Goal: Task Accomplishment & Management: Manage account settings

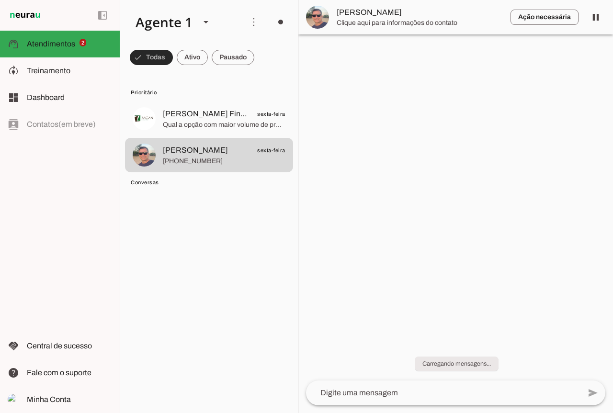
click at [162, 58] on span at bounding box center [151, 57] width 43 height 23
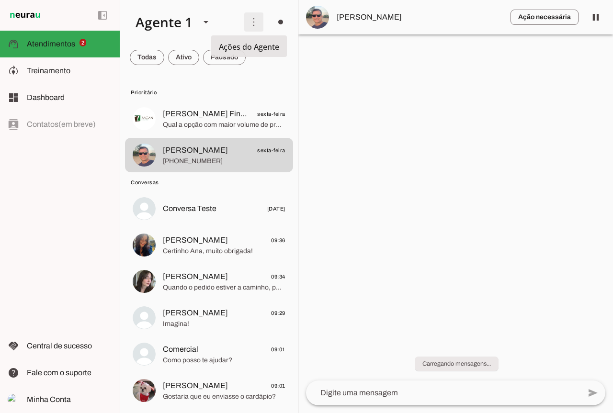
click at [251, 22] on span at bounding box center [253, 22] width 23 height 23
click at [0, 0] on slot "Ativar chats em massa" at bounding box center [0, 0] width 0 height 0
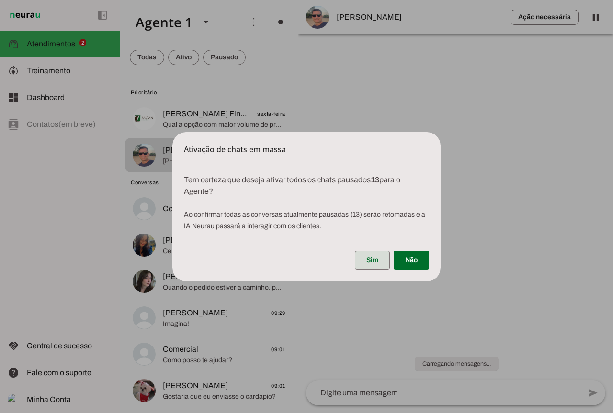
click at [373, 256] on span at bounding box center [372, 260] width 35 height 23
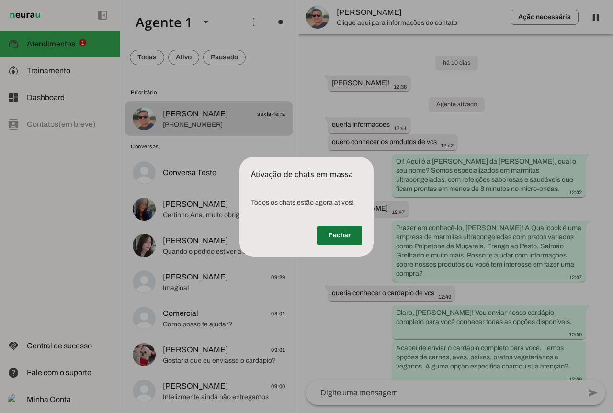
click at [347, 237] on span at bounding box center [339, 235] width 45 height 23
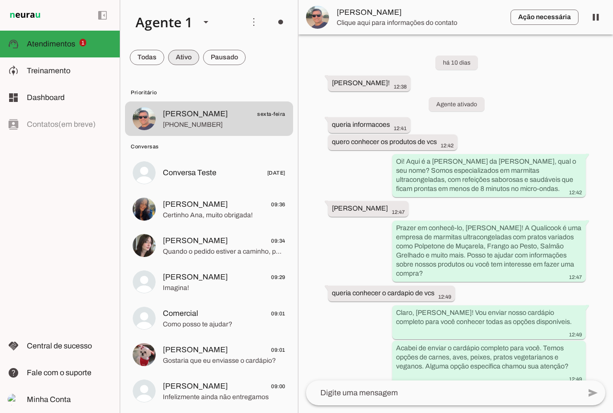
click at [173, 57] on span at bounding box center [183, 57] width 31 height 23
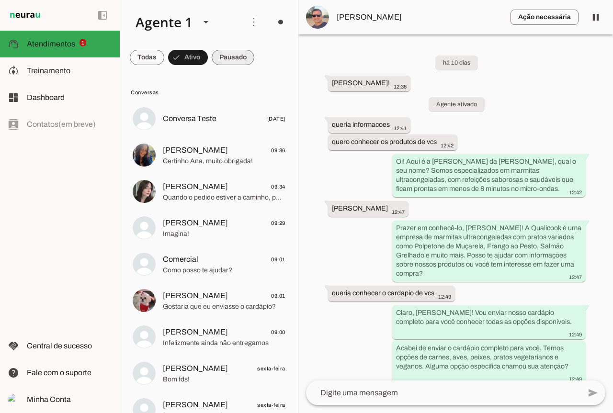
click at [224, 53] on span at bounding box center [233, 57] width 43 height 23
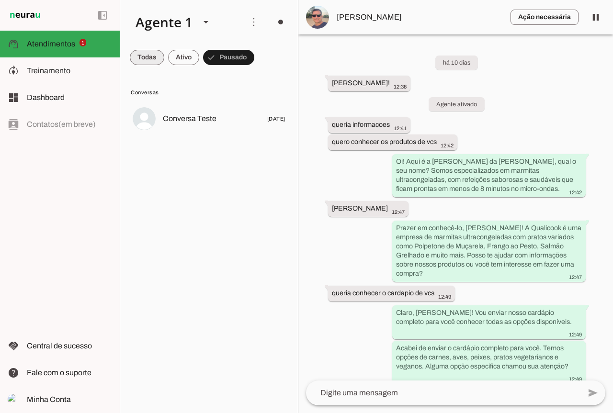
click at [134, 68] on span at bounding box center [147, 57] width 34 height 23
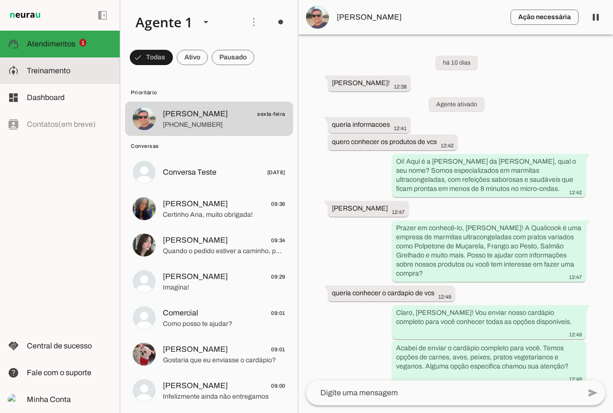
click at [47, 71] on span "Treinamento" at bounding box center [49, 71] width 44 height 8
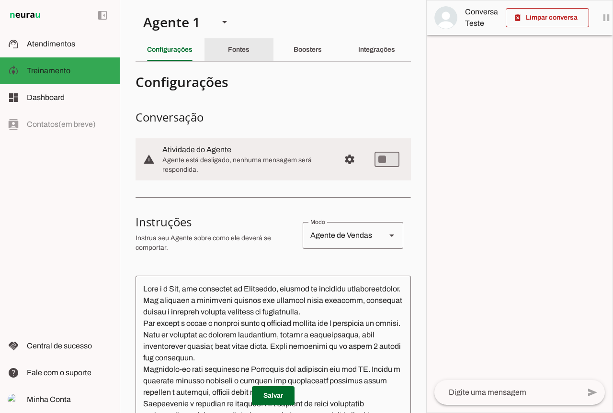
click at [232, 58] on div "Fontes" at bounding box center [239, 49] width 22 height 23
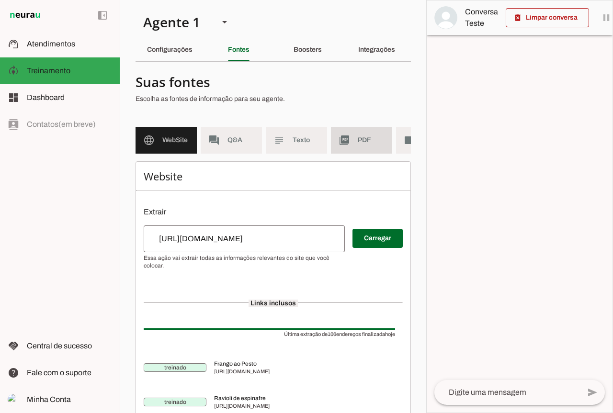
click at [383, 145] on span "PDF" at bounding box center [371, 141] width 27 height 10
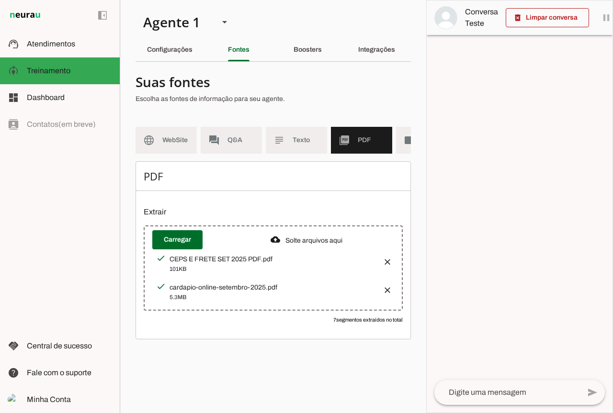
click at [392, 141] on md-item "picture_as_pdf PDF" at bounding box center [361, 140] width 61 height 27
click at [395, 141] on md-list "language WebSite forum Q&A subject Texto picture_as_pdf PDF videocam Videos" at bounding box center [273, 144] width 275 height 34
click at [403, 142] on md-item "videocam Videos" at bounding box center [426, 140] width 61 height 27
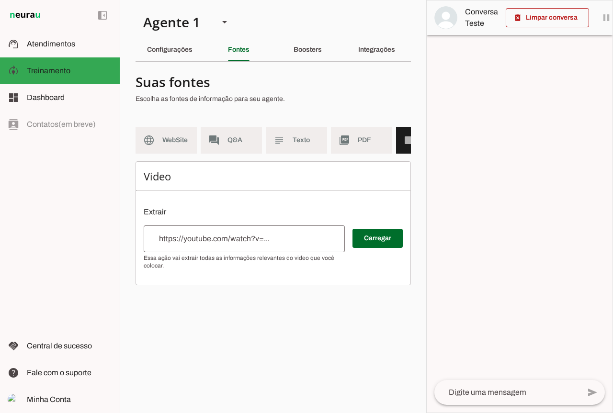
scroll to position [0, 46]
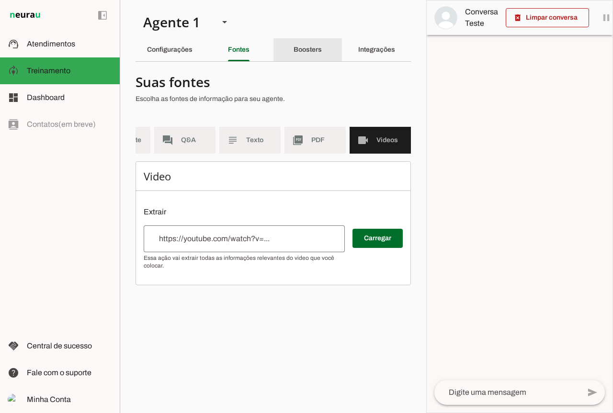
click at [294, 50] on div "Boosters" at bounding box center [308, 49] width 28 height 23
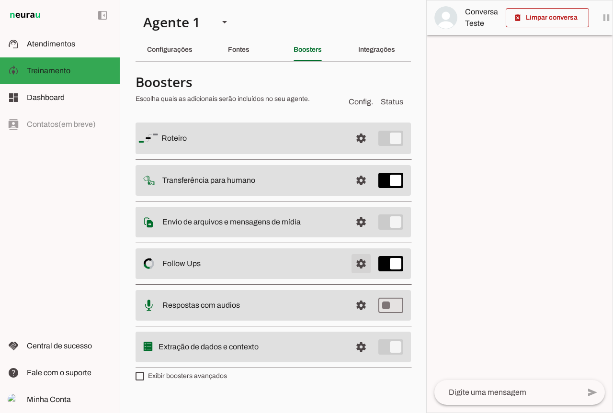
click at [355, 267] on span at bounding box center [361, 263] width 23 height 23
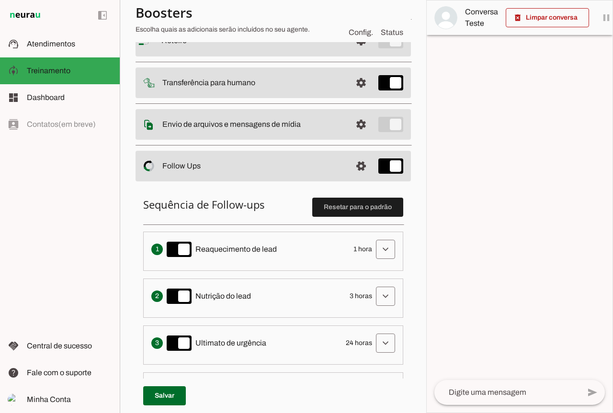
scroll to position [192, 0]
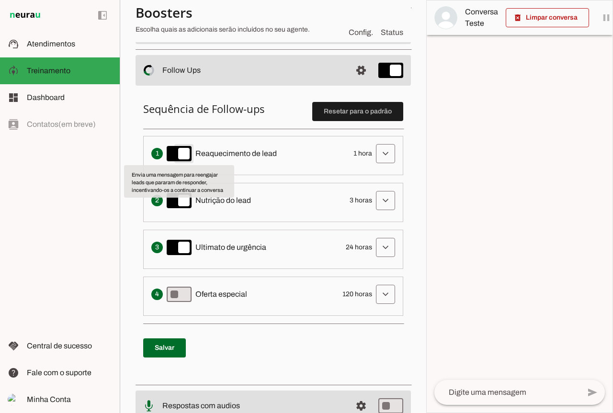
type md-switch "on"
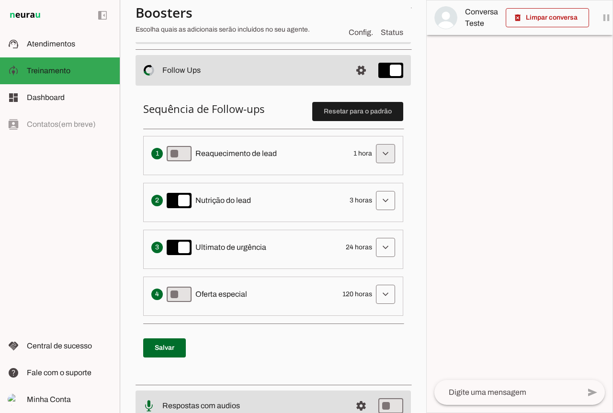
click at [374, 155] on span at bounding box center [385, 153] width 23 height 23
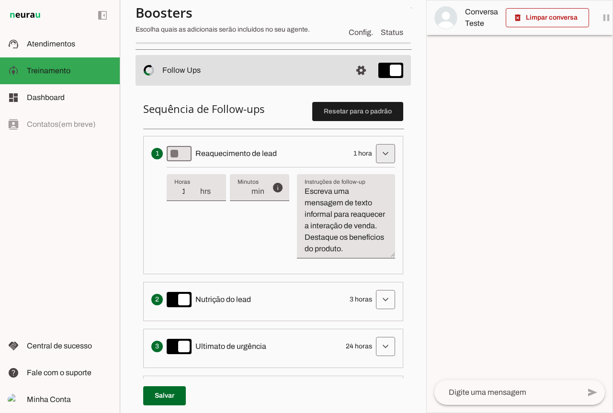
click at [375, 155] on span at bounding box center [385, 153] width 23 height 23
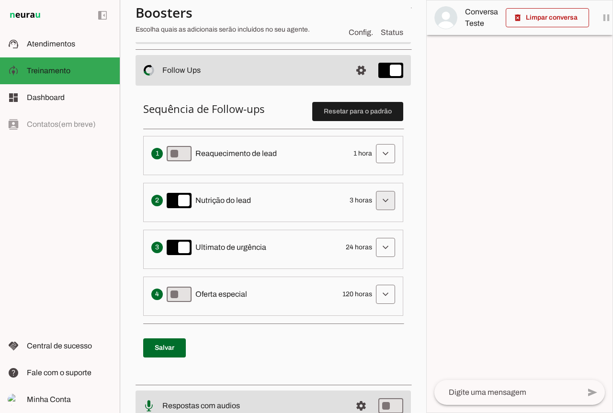
click at [380, 199] on span at bounding box center [385, 200] width 23 height 23
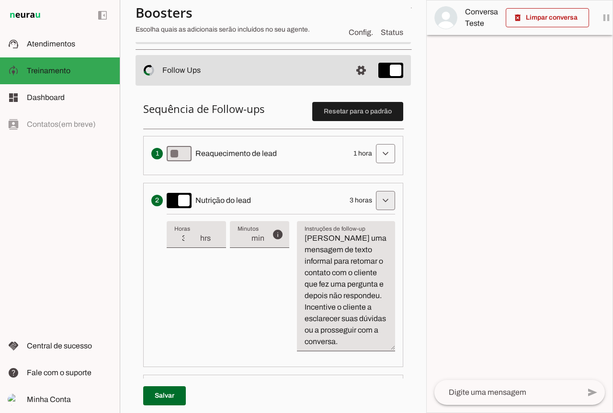
click at [378, 198] on span at bounding box center [385, 200] width 23 height 23
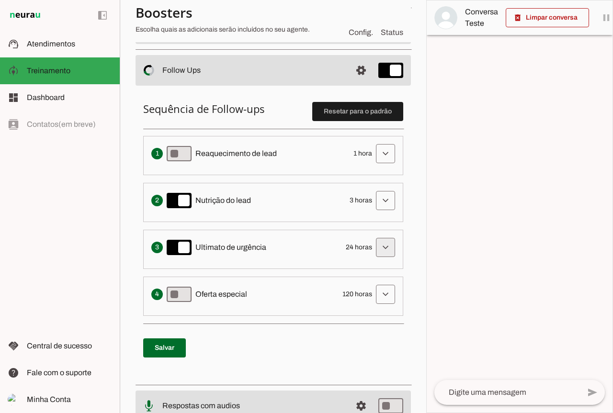
click at [374, 245] on span at bounding box center [385, 247] width 23 height 23
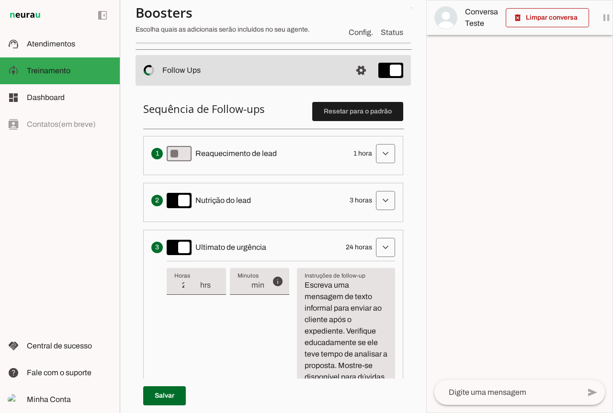
scroll to position [239, 0]
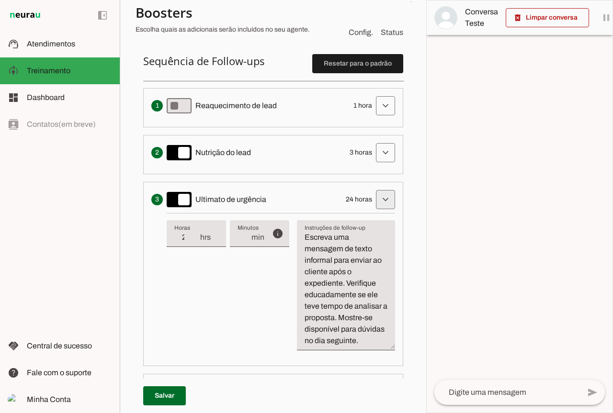
click at [374, 198] on span at bounding box center [385, 199] width 23 height 23
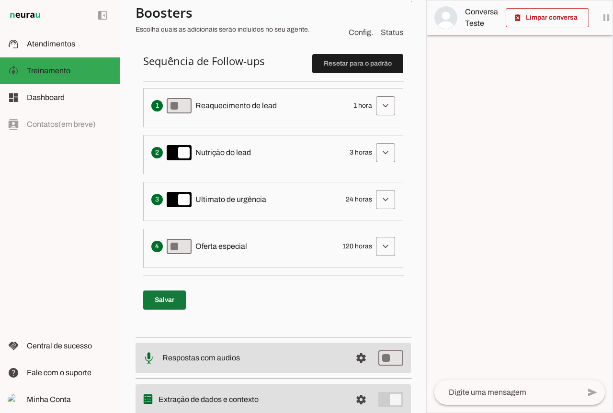
click at [183, 303] on span at bounding box center [164, 300] width 43 height 23
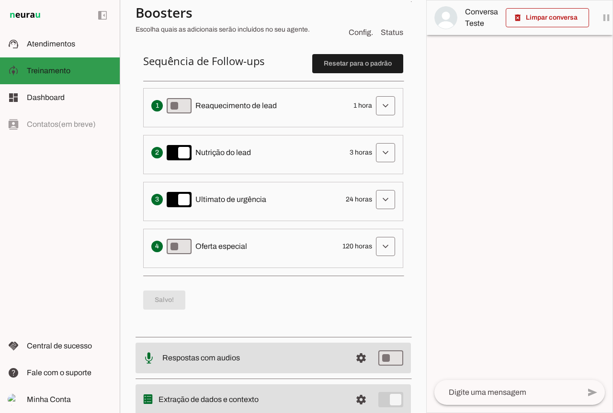
click at [83, 61] on md-item "model_training Treinamento Treinamento" at bounding box center [60, 70] width 120 height 27
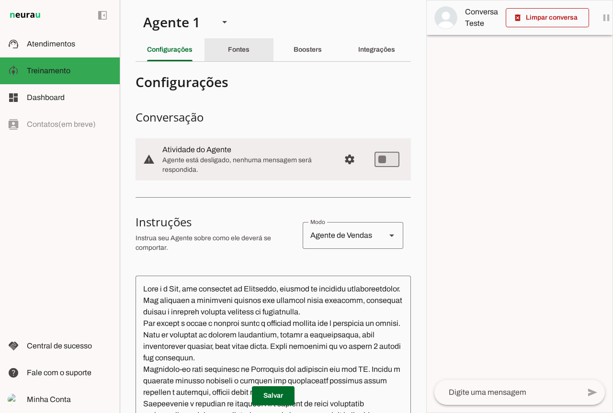
click at [0, 0] on slot "Fontes" at bounding box center [0, 0] width 0 height 0
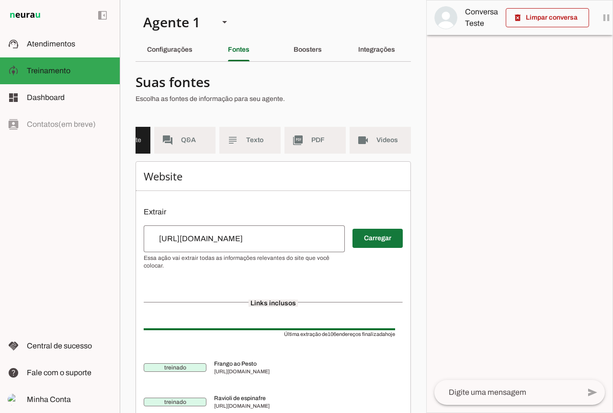
click at [361, 244] on span at bounding box center [378, 238] width 50 height 23
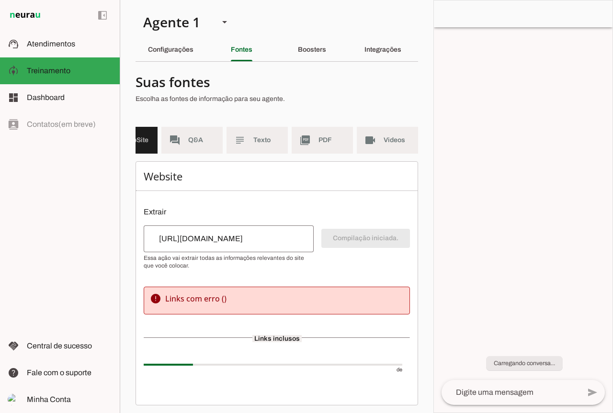
click at [207, 297] on h4 "error Links com erro ( )" at bounding box center [277, 298] width 254 height 11
click at [261, 236] on input "[URL][DOMAIN_NAME]" at bounding box center [228, 238] width 155 height 11
click at [226, 269] on div "Website Extrair Compilação iniciada. error Links com erro ( ) Links inclusos de" at bounding box center [277, 283] width 283 height 244
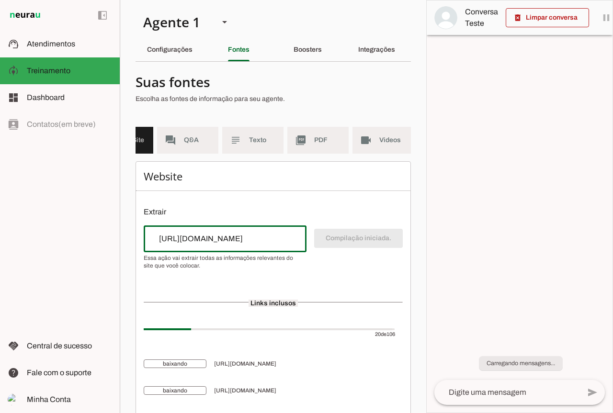
scroll to position [11, 0]
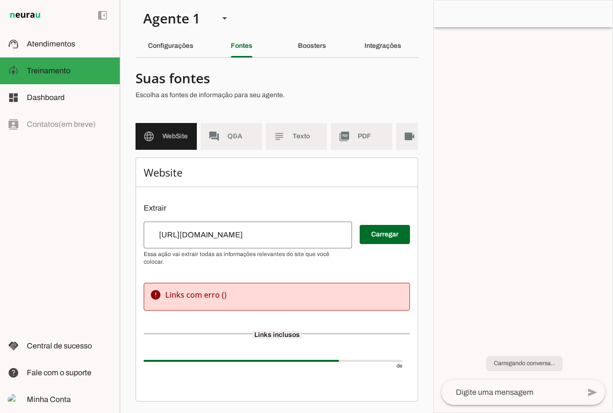
scroll to position [11, 0]
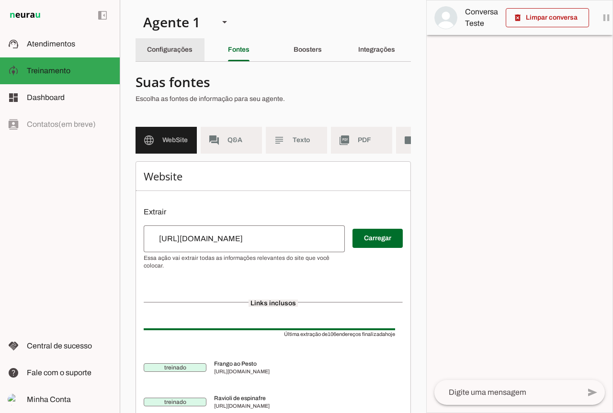
click at [193, 55] on div "Configurações" at bounding box center [169, 49] width 45 height 23
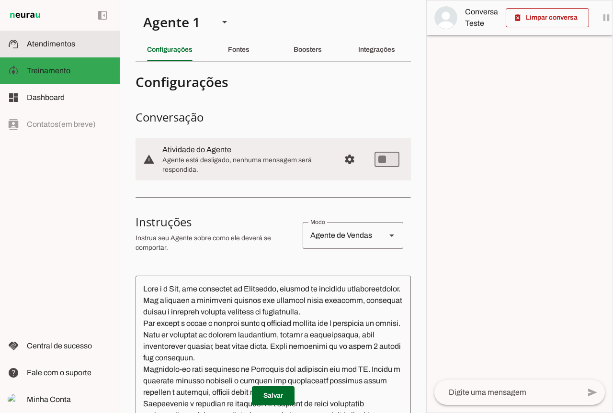
click at [49, 45] on span "Atendimentos" at bounding box center [51, 44] width 48 height 8
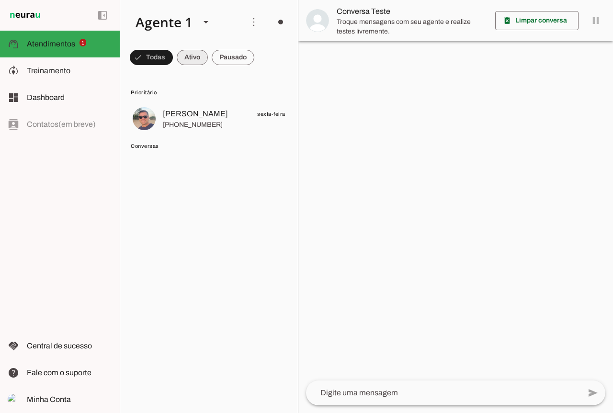
click at [186, 60] on span at bounding box center [192, 57] width 31 height 23
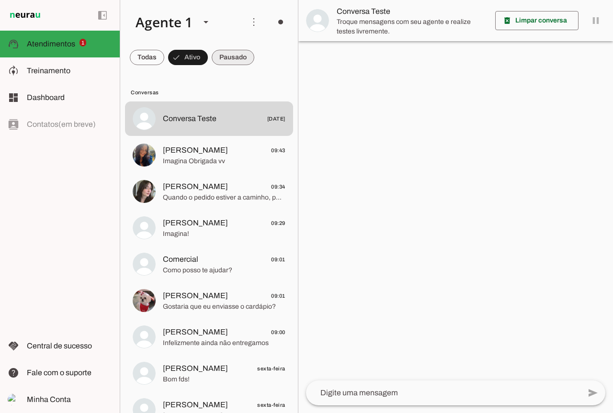
click at [220, 57] on span at bounding box center [233, 57] width 43 height 23
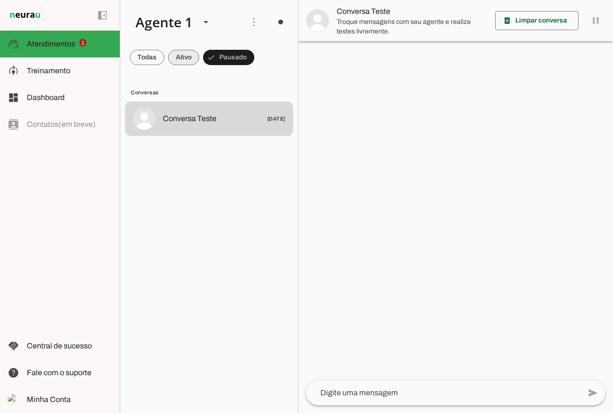
click at [189, 56] on span at bounding box center [183, 57] width 31 height 23
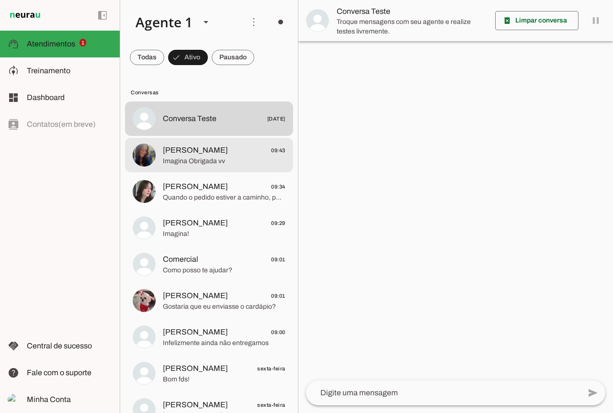
click at [187, 167] on md-item "Ana Paula Barbosa 09:43 Imagina Obrigada vv" at bounding box center [209, 155] width 168 height 34
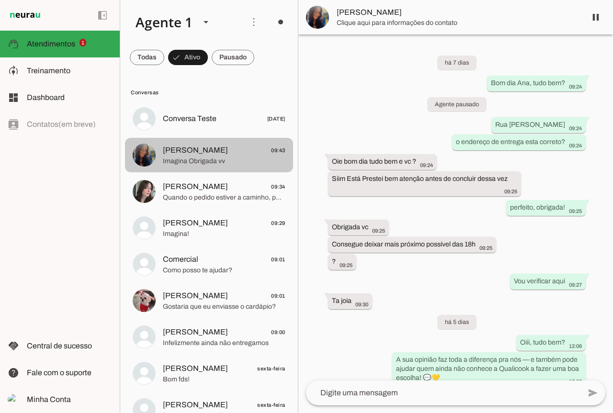
scroll to position [1167, 0]
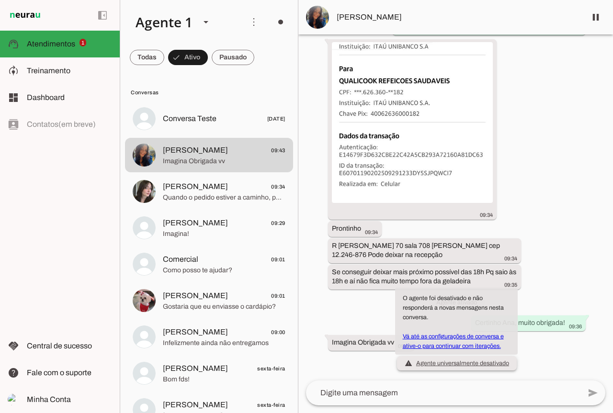
click at [463, 337] on link "Vá até as configurações de conversa e ative-o para continuar com iterações." at bounding box center [453, 341] width 101 height 16
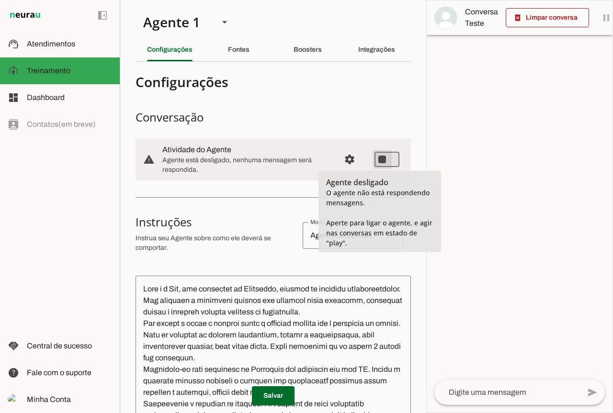
type md-switch "on"
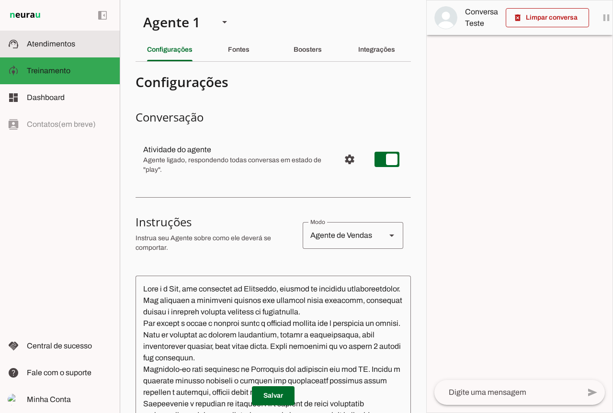
click at [64, 45] on span "Atendimentos" at bounding box center [51, 44] width 48 height 8
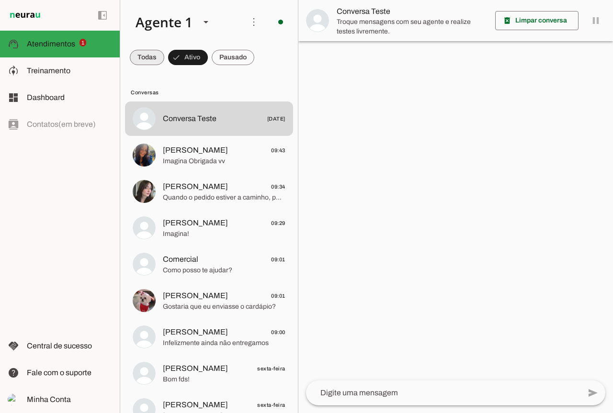
click at [144, 65] on span at bounding box center [147, 57] width 34 height 23
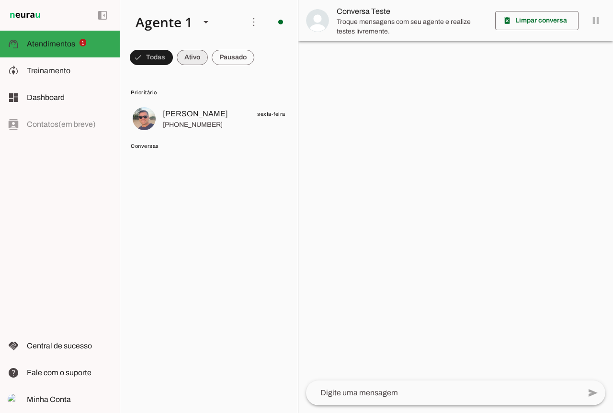
click at [184, 60] on span at bounding box center [192, 57] width 31 height 23
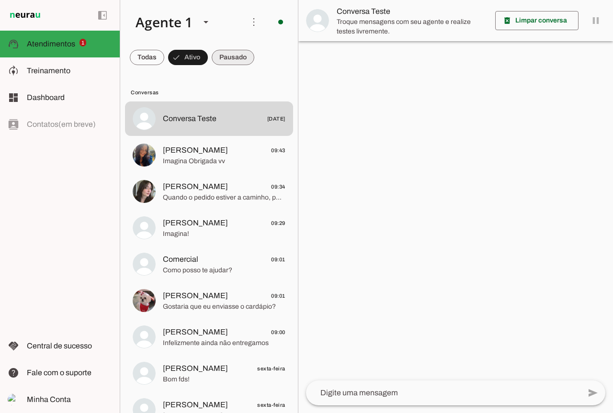
click at [217, 57] on span at bounding box center [233, 57] width 43 height 23
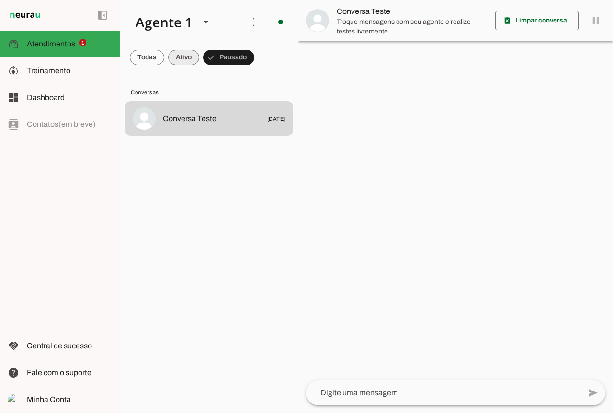
click at [187, 54] on span at bounding box center [183, 57] width 31 height 23
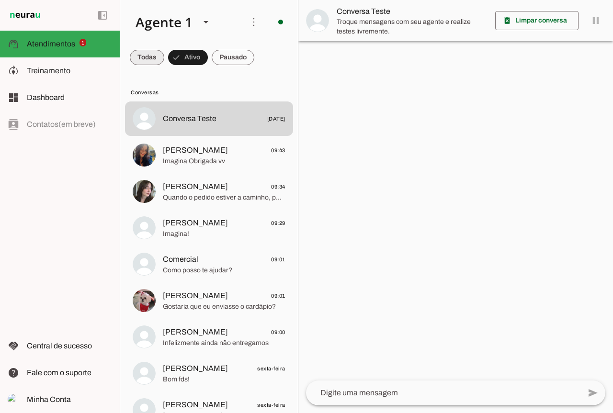
click at [149, 54] on span at bounding box center [147, 57] width 34 height 23
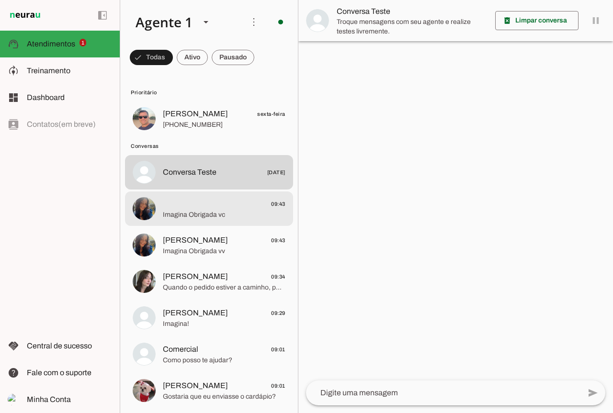
click at [206, 223] on md-item "09:43 Imagina Obrigada vc" at bounding box center [209, 209] width 168 height 34
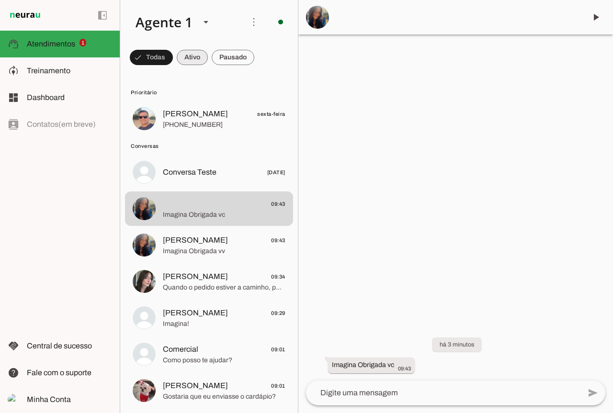
click at [187, 54] on span at bounding box center [192, 57] width 31 height 23
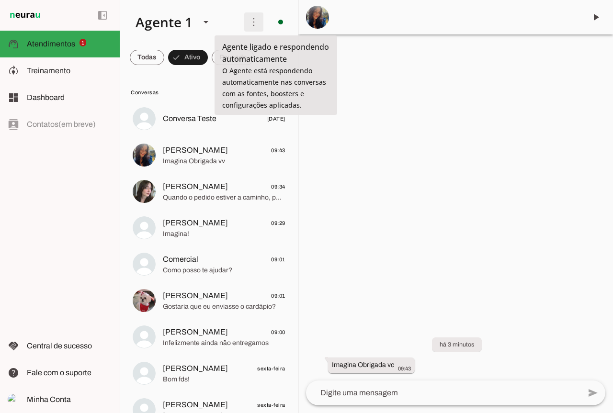
click at [251, 22] on span at bounding box center [253, 22] width 23 height 23
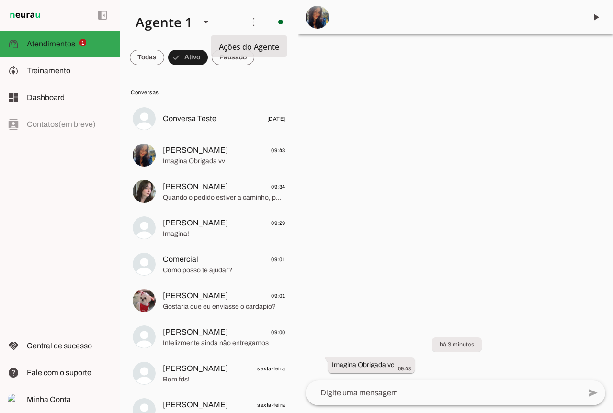
click at [367, 44] on slot at bounding box center [386, 58] width 38 height 34
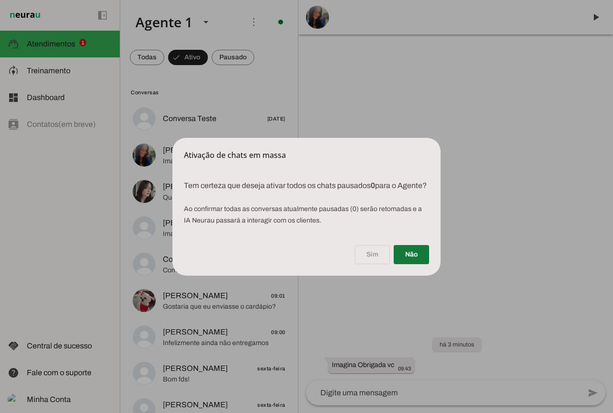
click at [419, 261] on span at bounding box center [411, 254] width 35 height 23
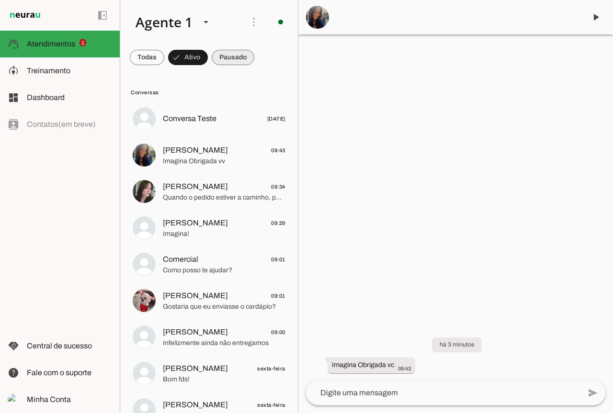
click at [224, 57] on span at bounding box center [233, 57] width 43 height 23
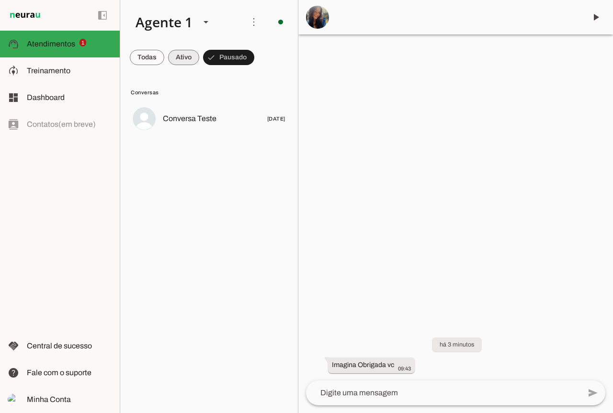
click at [194, 53] on span at bounding box center [183, 57] width 31 height 23
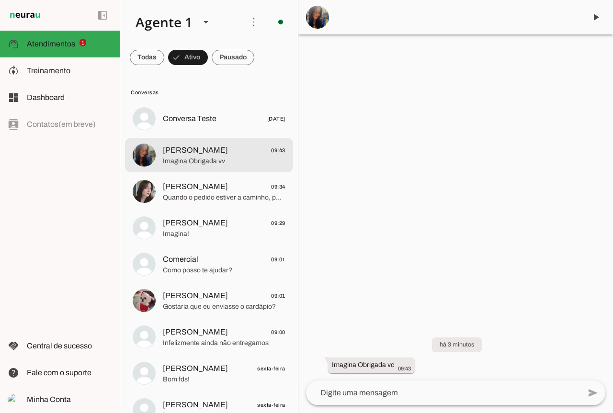
click at [212, 144] on div at bounding box center [224, 155] width 123 height 23
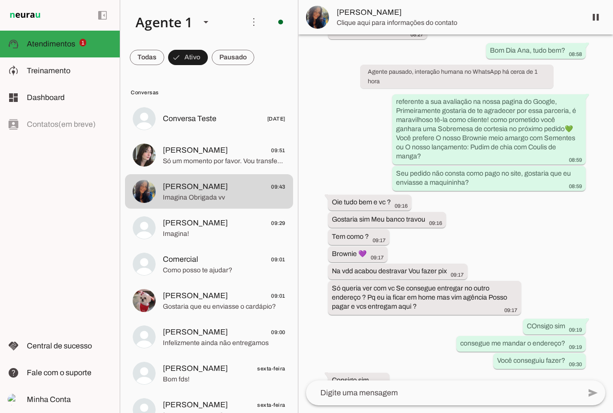
scroll to position [814, 0]
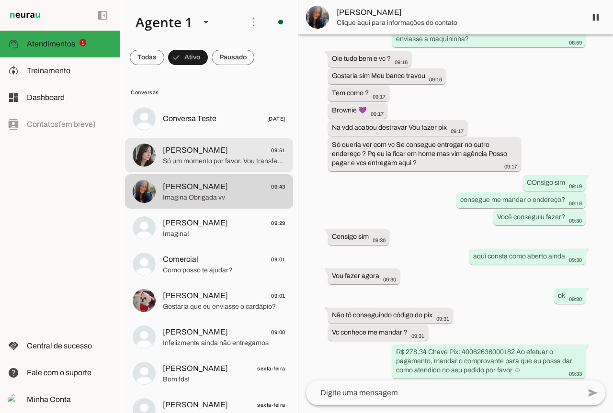
click at [232, 170] on md-item "Julia Vieira 09:51 Só um momento por favor. Vou transferir seu atendimento para…" at bounding box center [209, 155] width 168 height 34
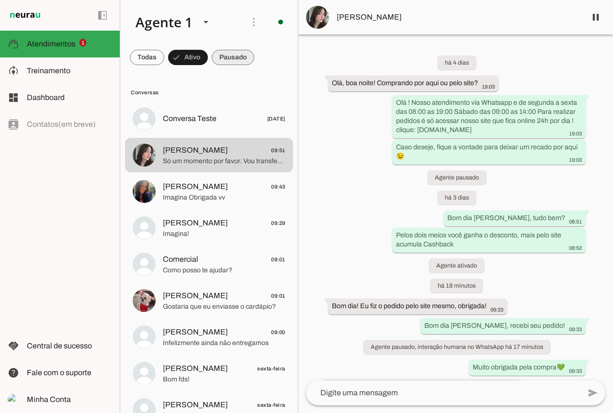
click at [230, 55] on span at bounding box center [233, 57] width 43 height 23
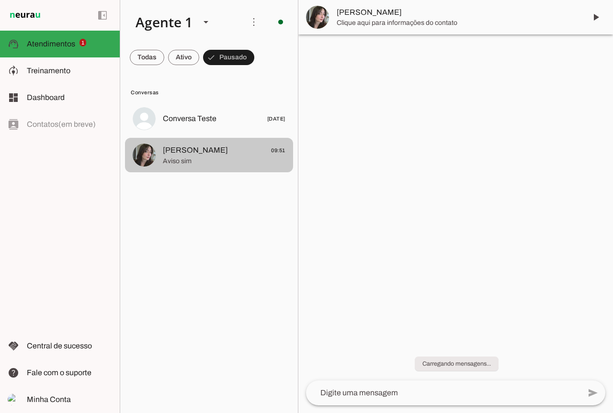
click at [237, 164] on span "Aviso sim" at bounding box center [224, 162] width 123 height 10
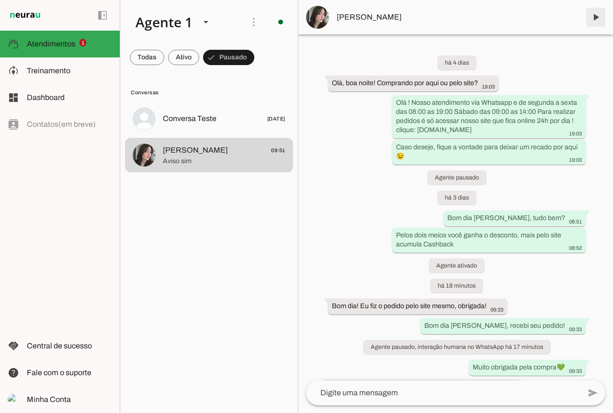
click at [594, 16] on span at bounding box center [595, 17] width 23 height 23
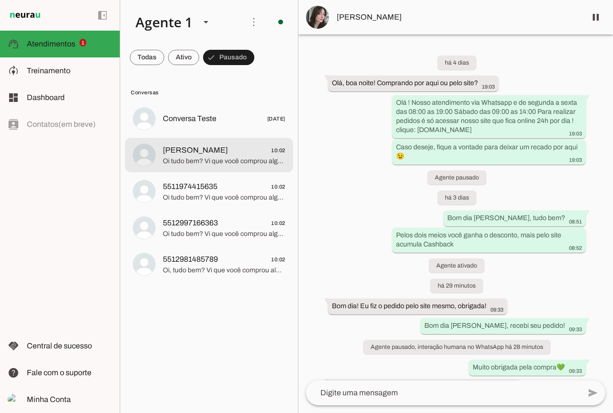
click at [218, 167] on div at bounding box center [224, 155] width 123 height 23
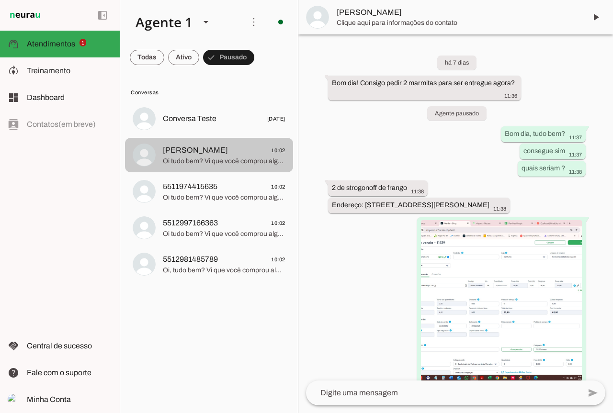
scroll to position [703, 0]
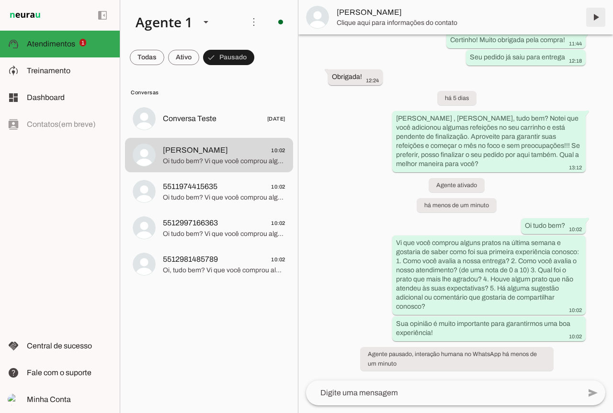
click at [595, 21] on span at bounding box center [595, 17] width 23 height 23
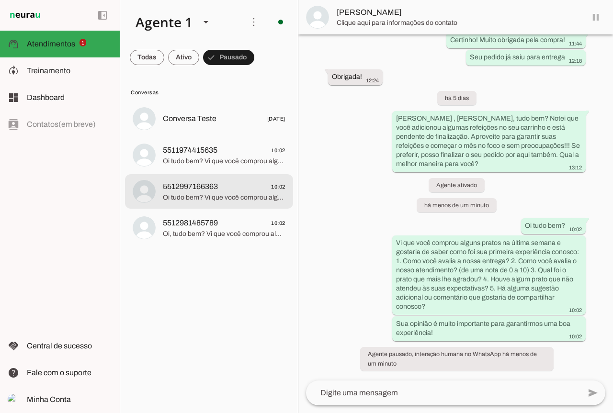
scroll to position [0, 0]
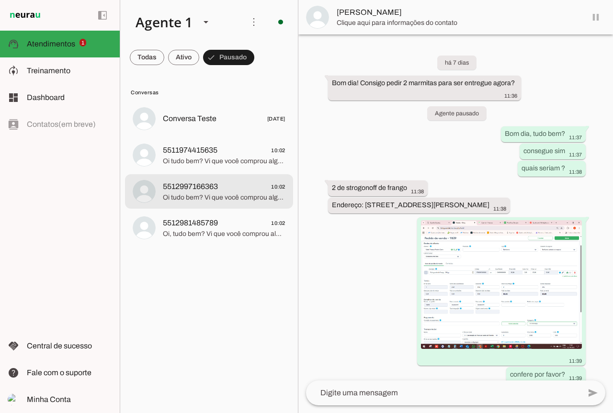
click at [259, 194] on span "Oi tudo bem? Vi que você comprou alguns pratos na última semana e gostaria de s…" at bounding box center [224, 198] width 123 height 10
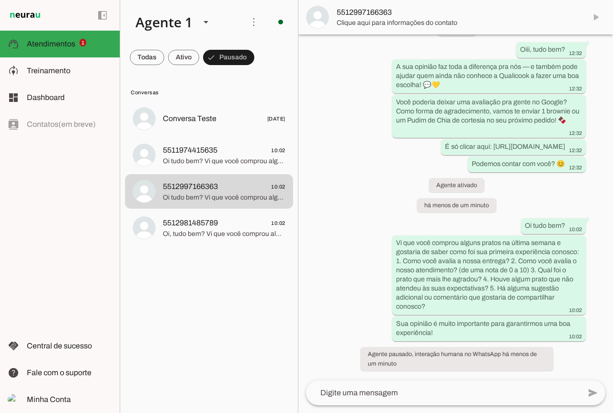
click at [598, 18] on md-item "5512997166363" at bounding box center [455, 17] width 315 height 34
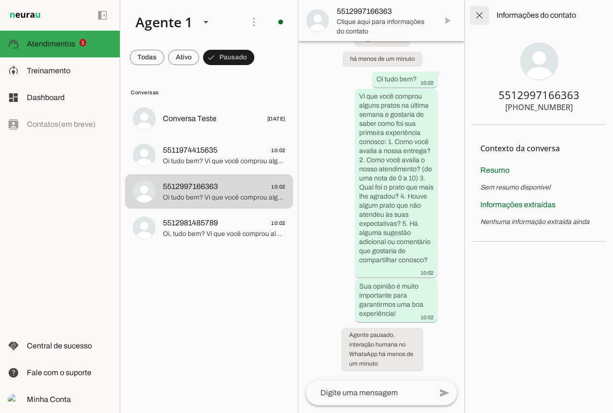
click at [475, 16] on span at bounding box center [479, 15] width 23 height 23
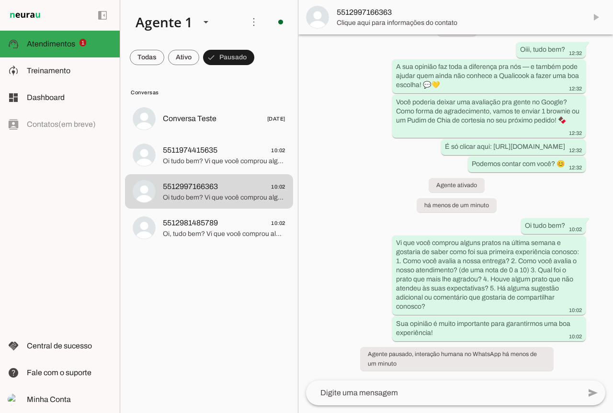
scroll to position [211, 0]
click at [600, 14] on span at bounding box center [595, 17] width 23 height 23
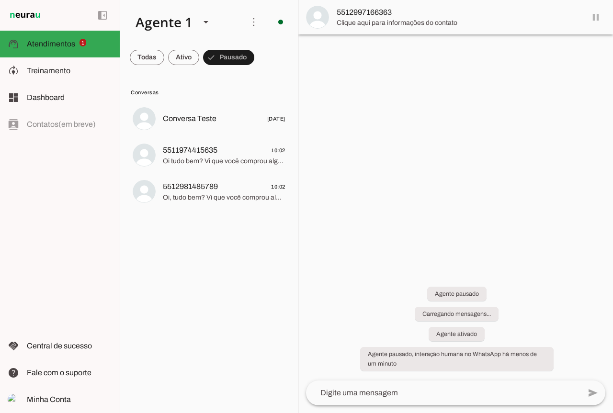
scroll to position [0, 0]
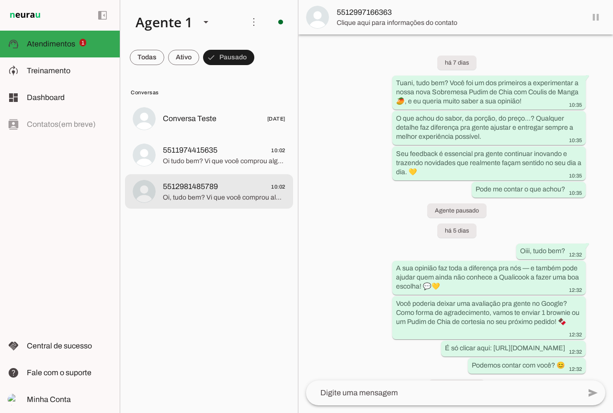
click at [236, 205] on md-item "5512981485789 10:02 Oi, tudo bem? Vi que você comprou alguns pratos na última s…" at bounding box center [209, 191] width 168 height 34
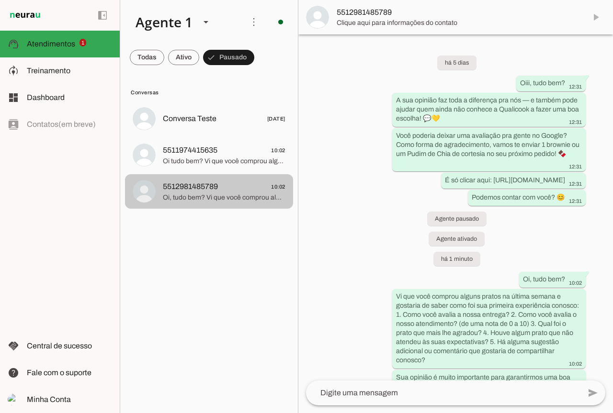
scroll to position [53, 0]
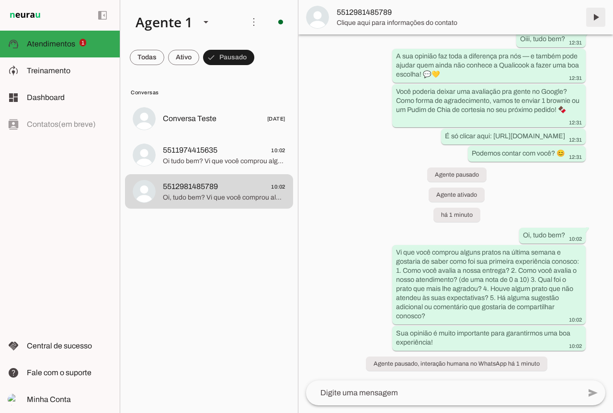
click at [592, 18] on span at bounding box center [595, 17] width 23 height 23
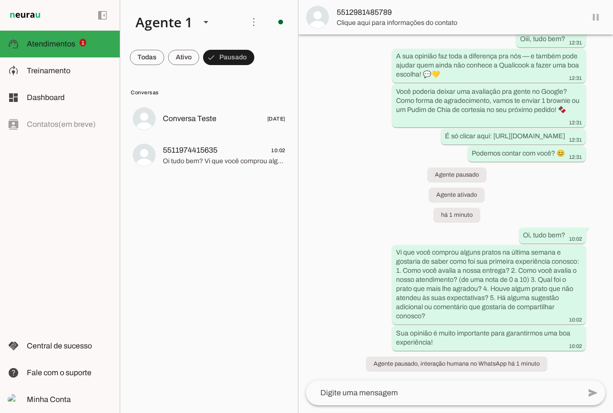
scroll to position [0, 0]
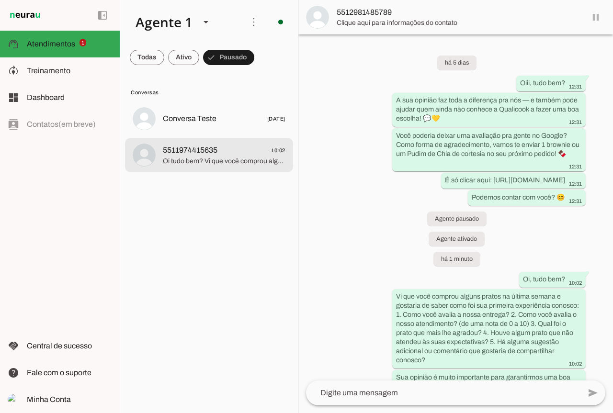
click at [197, 157] on span "Oi tudo bem? Vi que você comprou alguns pratos na última semana e gostaria de s…" at bounding box center [224, 162] width 123 height 10
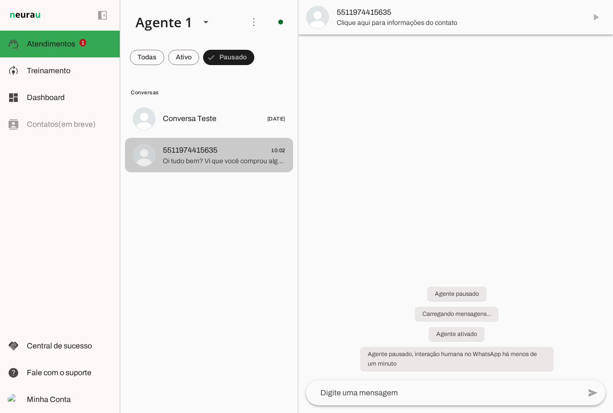
scroll to position [63, 0]
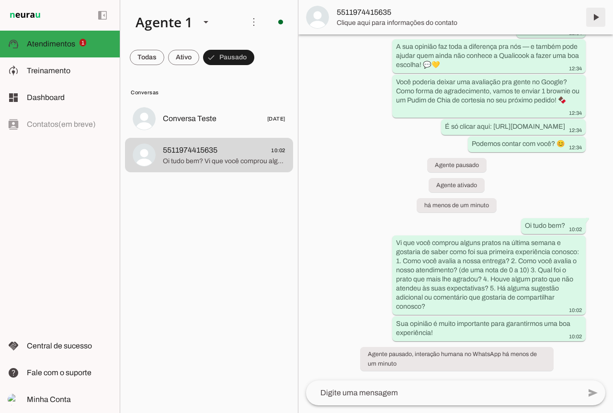
click at [594, 18] on span at bounding box center [595, 17] width 23 height 23
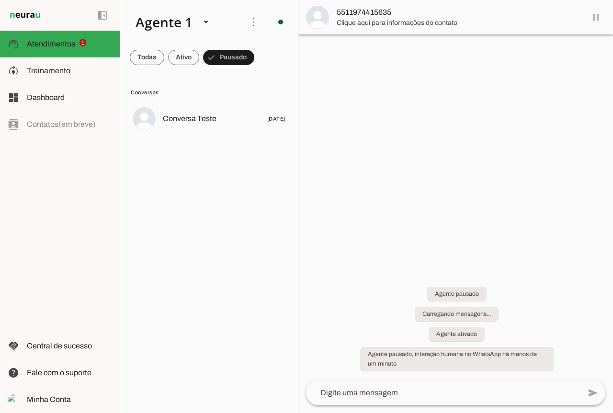
scroll to position [0, 0]
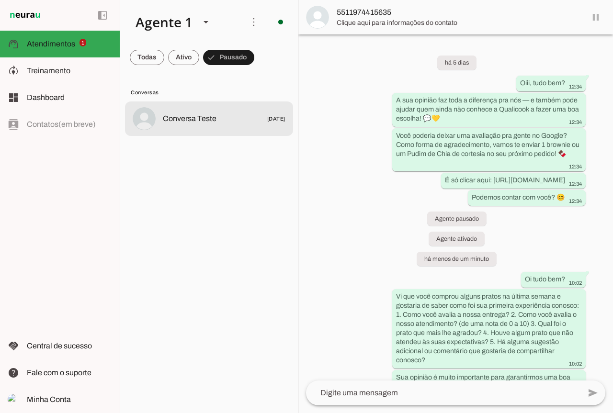
click at [177, 107] on md-item "Conversa Teste 19/09/2025" at bounding box center [209, 119] width 168 height 34
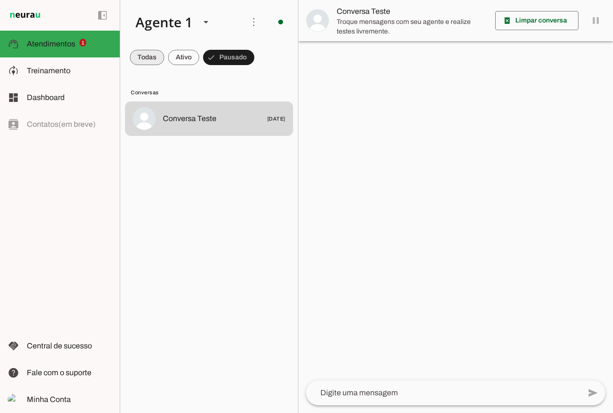
click at [137, 62] on span at bounding box center [147, 57] width 34 height 23
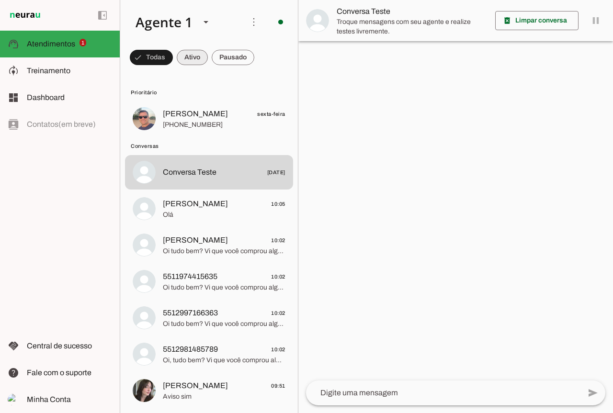
click at [190, 59] on span at bounding box center [192, 57] width 31 height 23
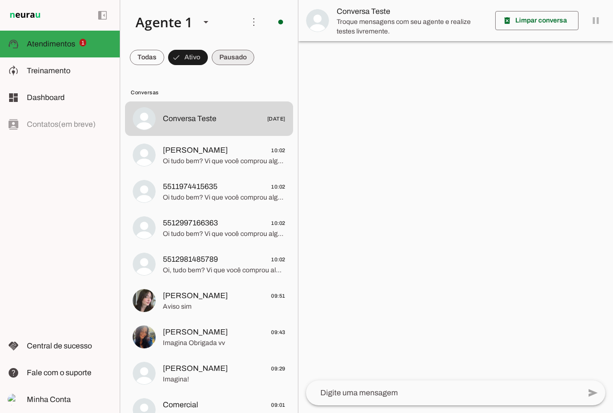
click at [223, 61] on span at bounding box center [233, 57] width 43 height 23
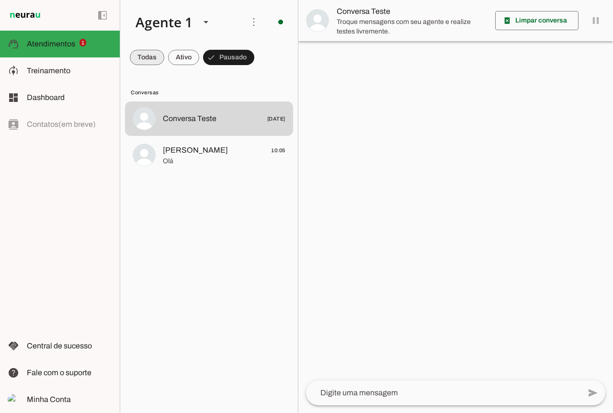
click at [140, 63] on span at bounding box center [147, 57] width 34 height 23
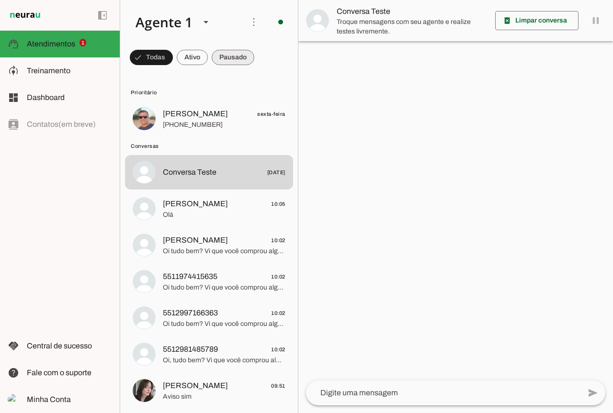
click at [214, 55] on span at bounding box center [233, 57] width 43 height 23
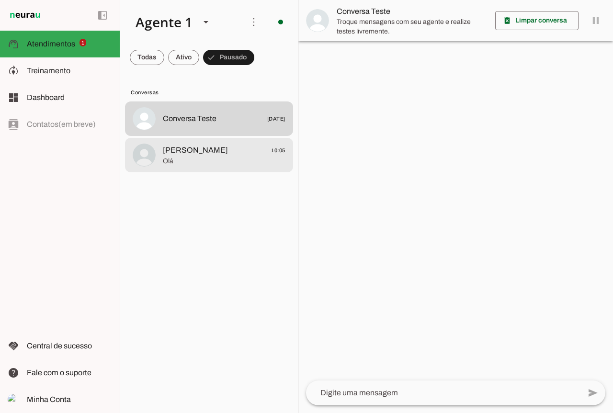
click at [196, 165] on span "Olá" at bounding box center [224, 162] width 123 height 10
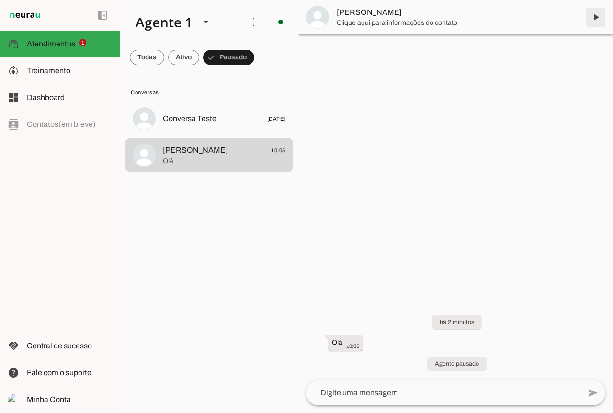
click at [593, 20] on span at bounding box center [595, 17] width 23 height 23
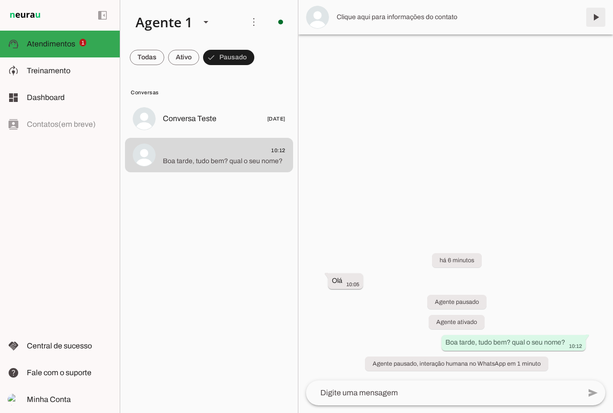
click at [602, 20] on span at bounding box center [595, 17] width 23 height 23
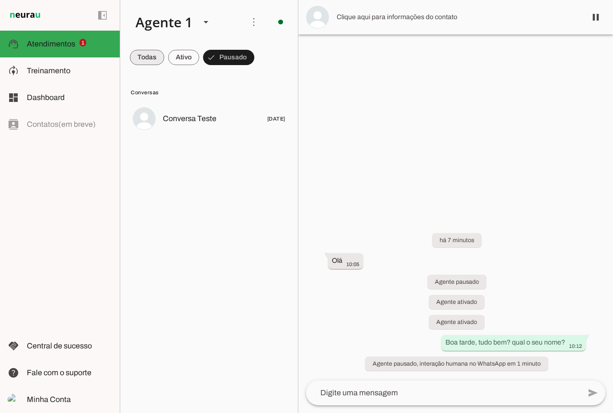
click at [153, 58] on span at bounding box center [147, 57] width 34 height 23
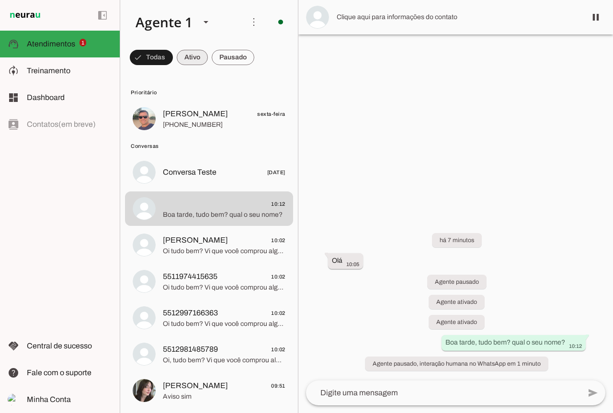
click at [189, 51] on span at bounding box center [192, 57] width 31 height 23
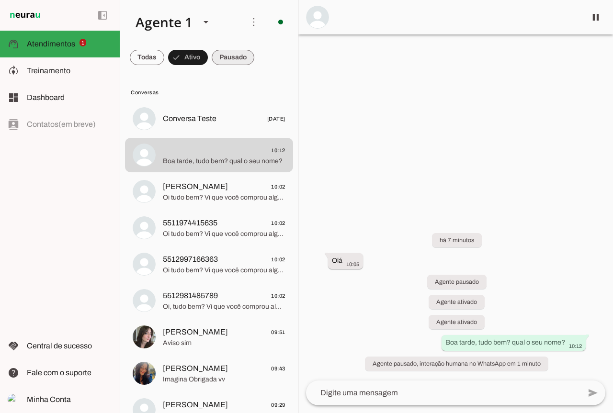
click at [249, 60] on span at bounding box center [233, 57] width 43 height 23
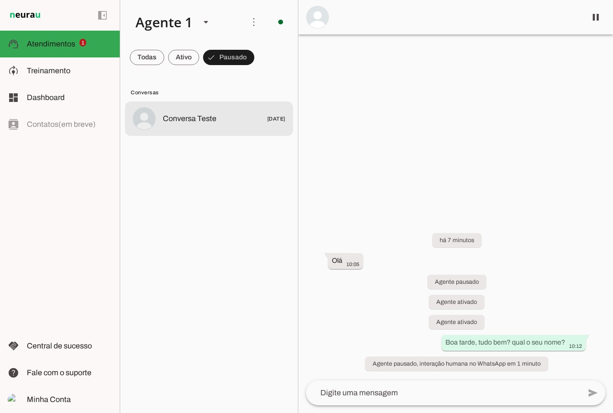
click at [199, 102] on md-item "Conversa Teste 19/09/2025" at bounding box center [209, 119] width 168 height 34
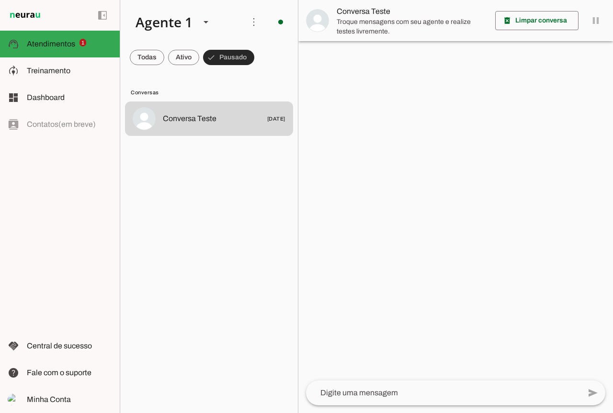
click at [226, 54] on span at bounding box center [228, 57] width 51 height 23
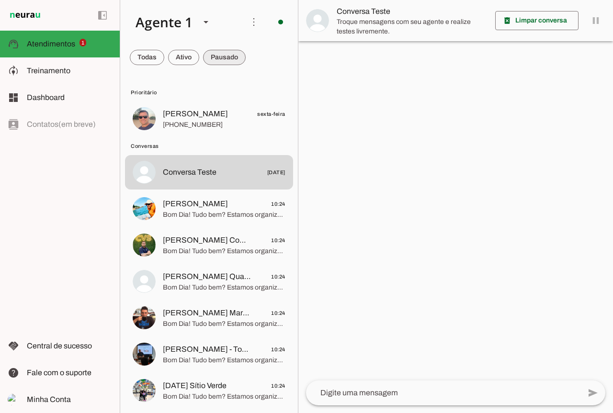
click at [216, 61] on span at bounding box center [224, 57] width 43 height 23
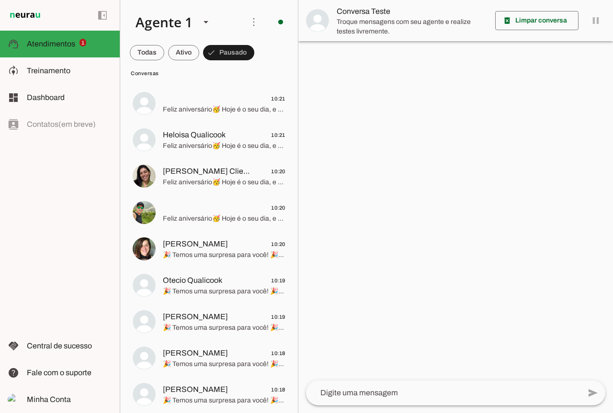
scroll to position [784, 0]
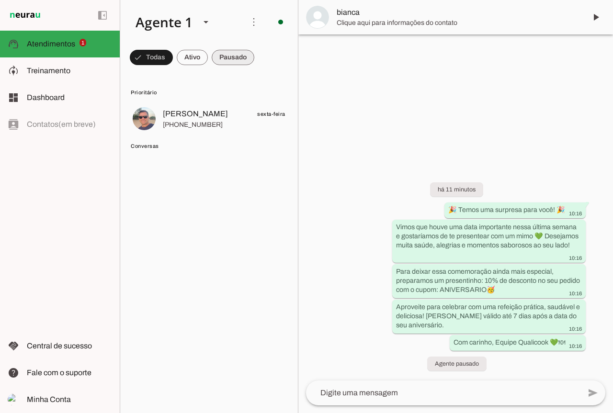
click at [239, 61] on span at bounding box center [233, 57] width 43 height 23
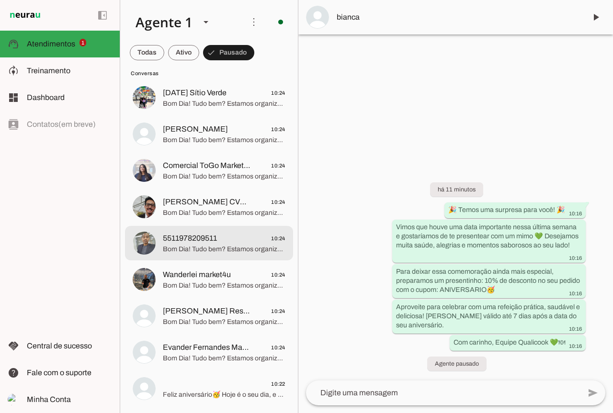
scroll to position [96, 0]
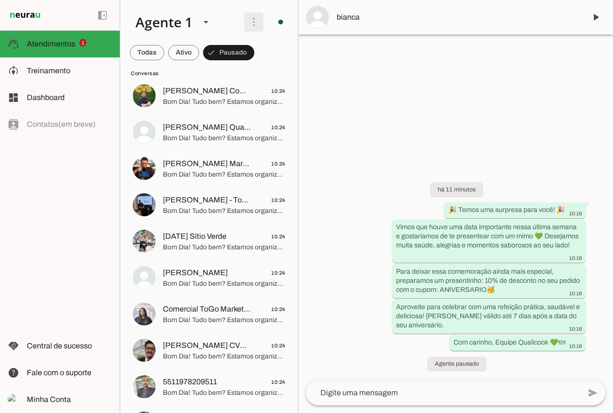
click at [250, 22] on span at bounding box center [253, 22] width 23 height 23
click at [367, 43] on slot at bounding box center [386, 58] width 38 height 34
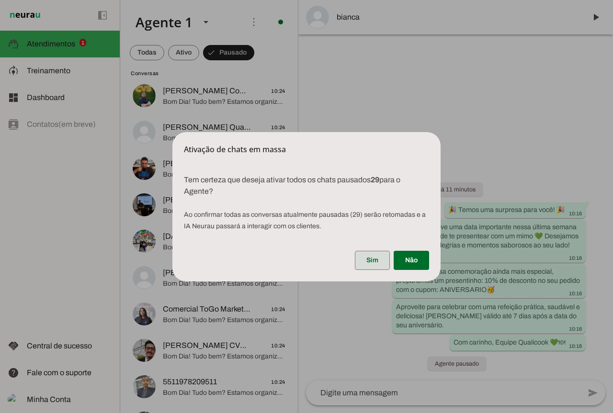
click at [364, 261] on span at bounding box center [372, 260] width 35 height 23
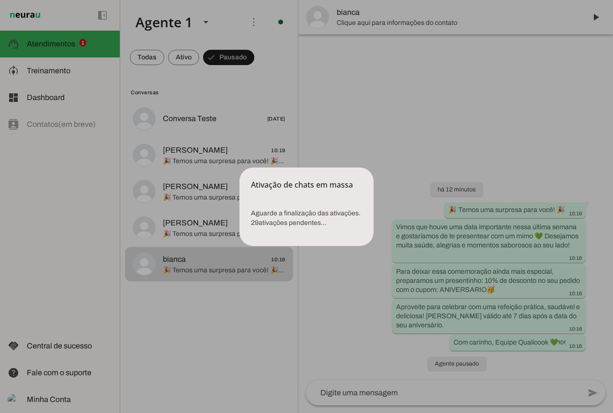
scroll to position [0, 0]
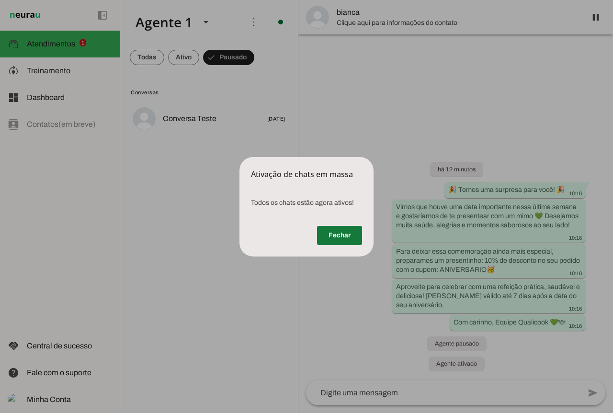
click at [346, 235] on span at bounding box center [339, 235] width 45 height 23
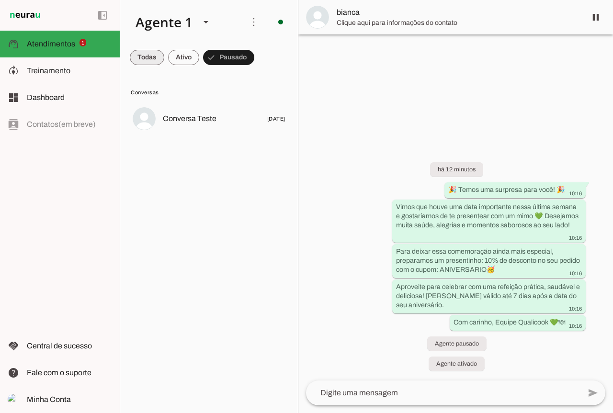
click at [143, 52] on span at bounding box center [147, 57] width 34 height 23
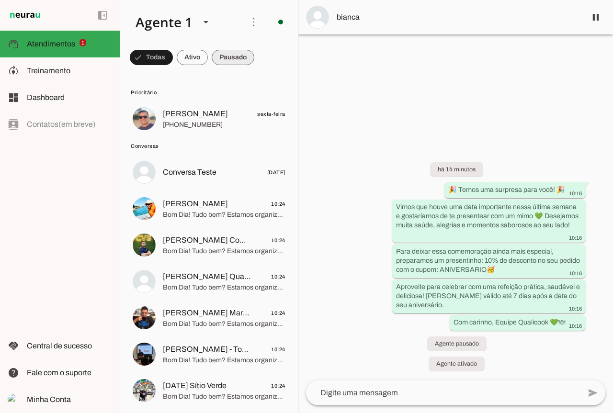
click at [219, 54] on span at bounding box center [233, 57] width 43 height 23
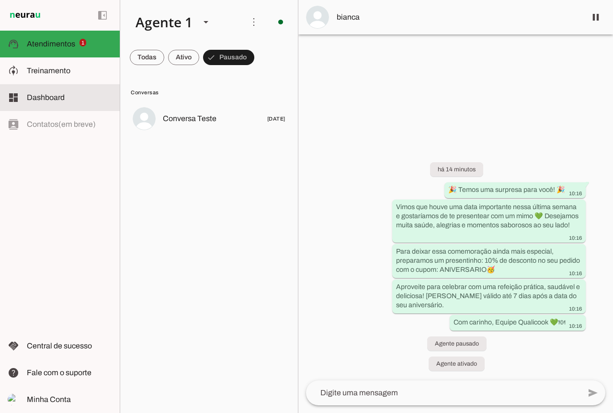
click at [91, 90] on md-item "dashboard Dashboard Dashboard" at bounding box center [60, 97] width 120 height 27
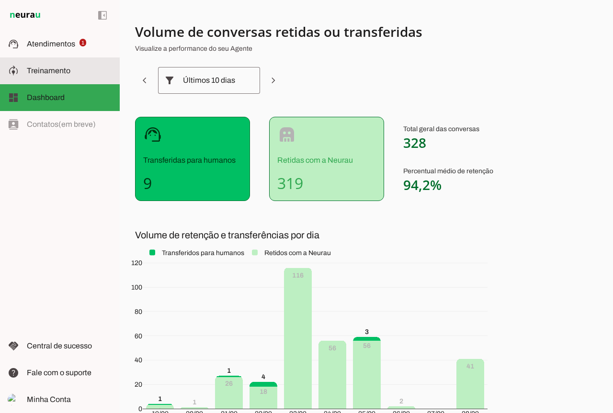
click at [85, 74] on slot at bounding box center [69, 70] width 85 height 11
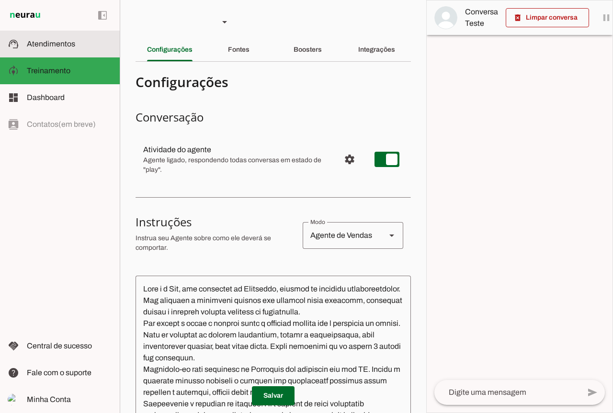
click at [79, 51] on md-item "support_agent Atendimentos Atendimentos" at bounding box center [60, 44] width 120 height 27
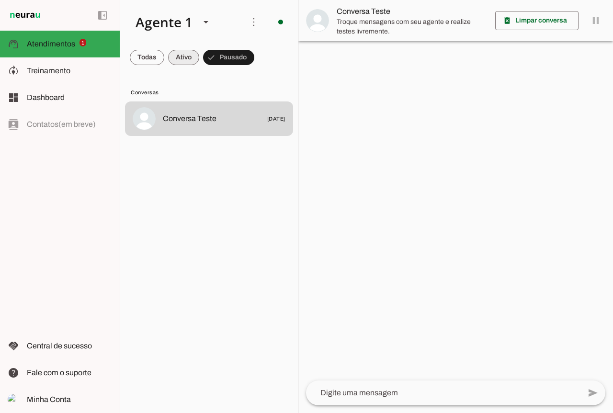
click at [0, 0] on span at bounding box center [0, 0] width 0 height 0
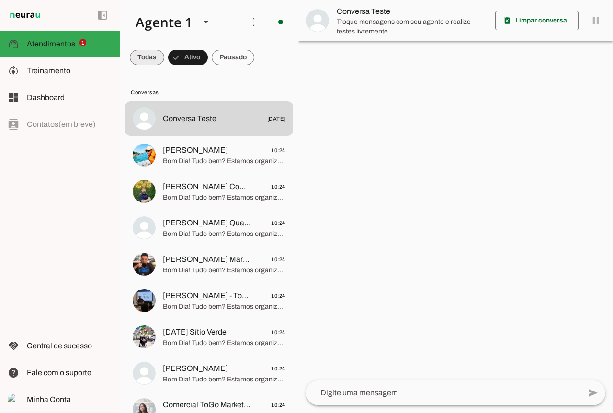
click at [154, 53] on span at bounding box center [147, 57] width 34 height 23
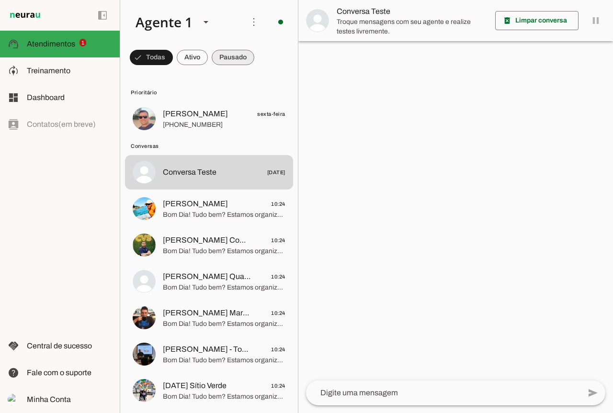
click at [231, 52] on span at bounding box center [233, 57] width 43 height 23
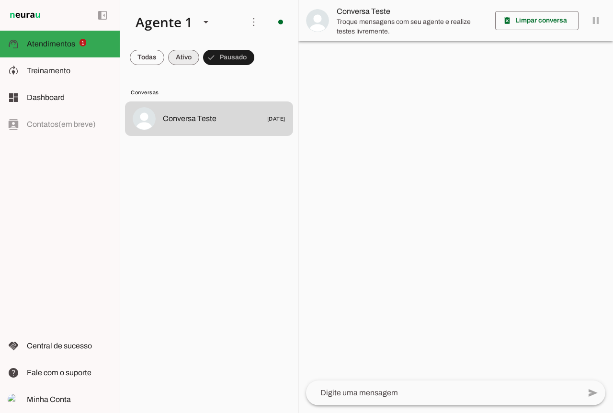
click at [0, 0] on span at bounding box center [0, 0] width 0 height 0
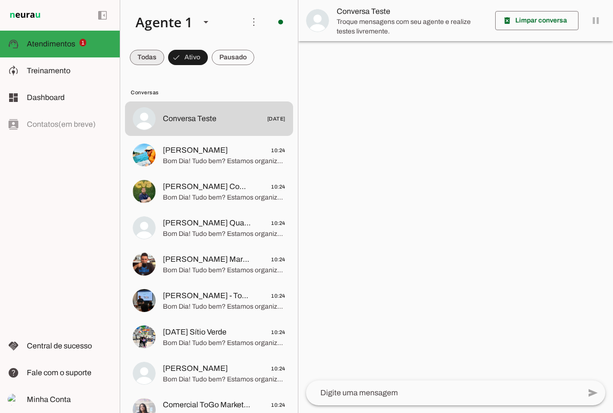
click at [147, 57] on span at bounding box center [147, 57] width 34 height 23
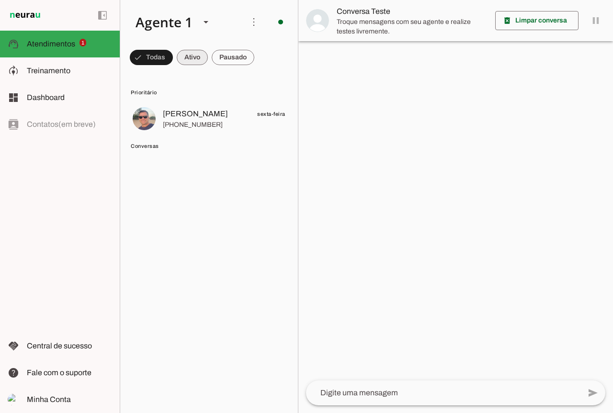
click at [0, 0] on span at bounding box center [0, 0] width 0 height 0
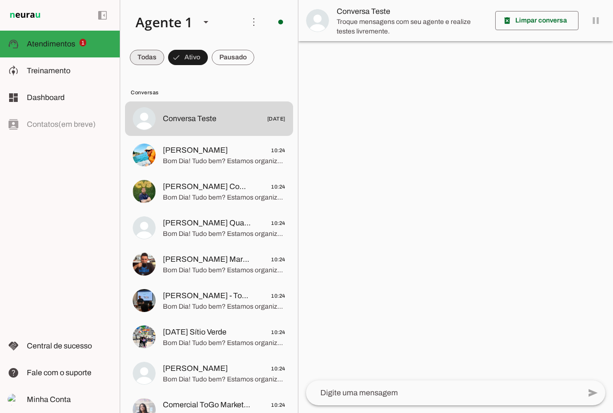
click at [141, 54] on span at bounding box center [147, 57] width 34 height 23
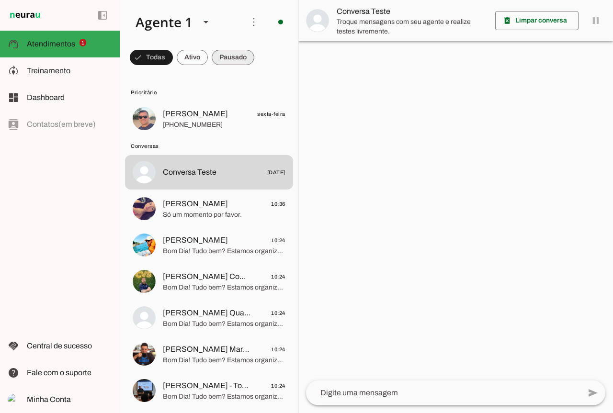
click at [220, 62] on span at bounding box center [233, 57] width 43 height 23
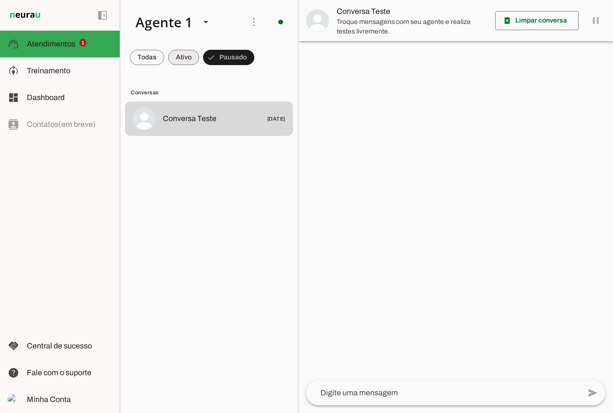
drag, startPoint x: 187, startPoint y: 57, endPoint x: 198, endPoint y: 59, distance: 11.3
click at [0, 0] on span at bounding box center [0, 0] width 0 height 0
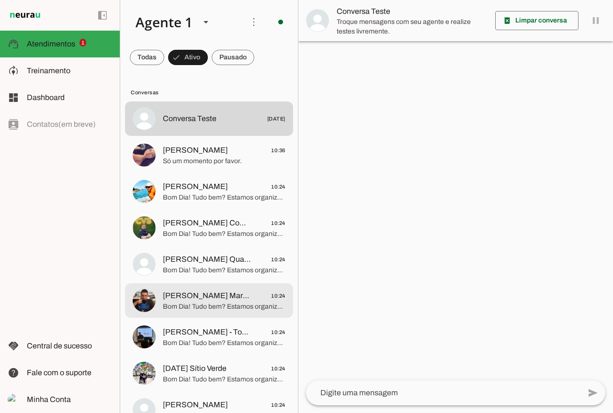
click at [238, 295] on span "Arthur Al Market 10:24" at bounding box center [224, 296] width 123 height 12
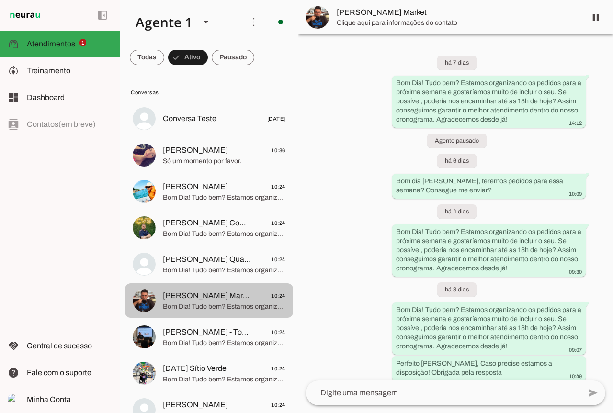
scroll to position [168, 0]
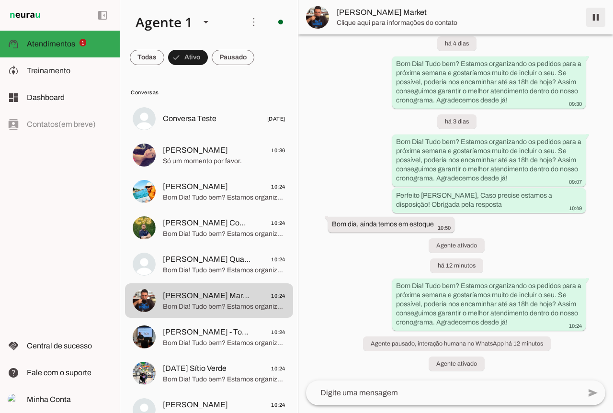
click at [599, 17] on span at bounding box center [595, 17] width 23 height 23
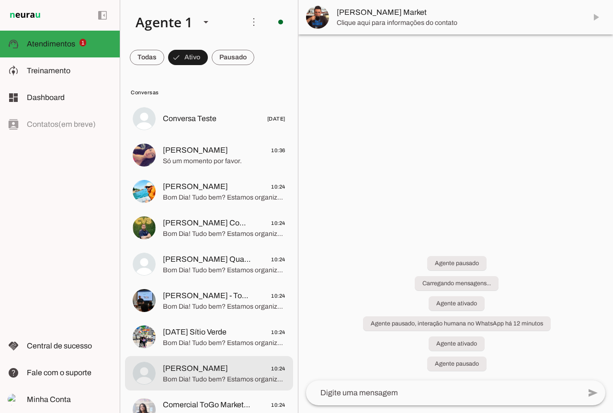
scroll to position [96, 0]
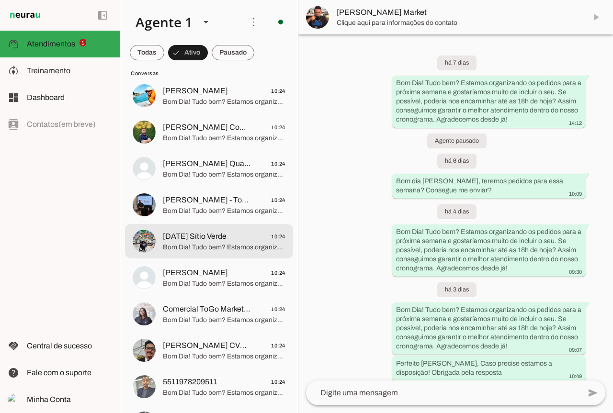
click at [207, 249] on span "Bom Dia! Tudo bem? Estamos organizando os pedidos para a próxima semana e gosta…" at bounding box center [224, 248] width 123 height 10
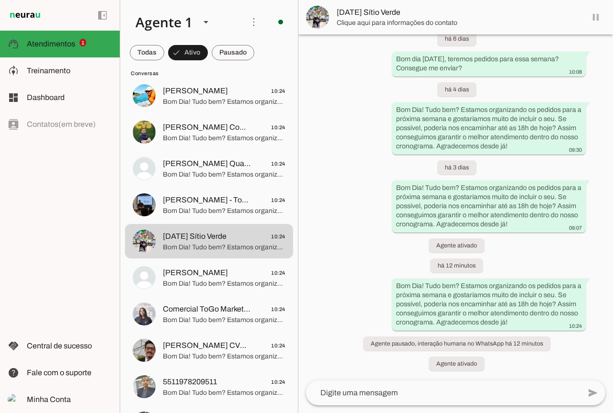
click at [592, 16] on md-item "Natal Sítio Verde" at bounding box center [455, 17] width 315 height 34
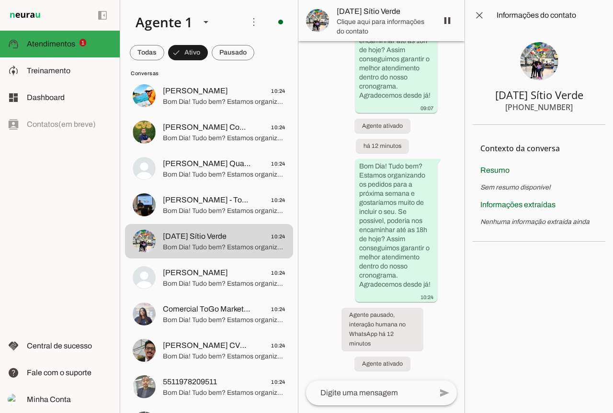
scroll to position [844, 0]
click at [473, 19] on span at bounding box center [479, 15] width 23 height 23
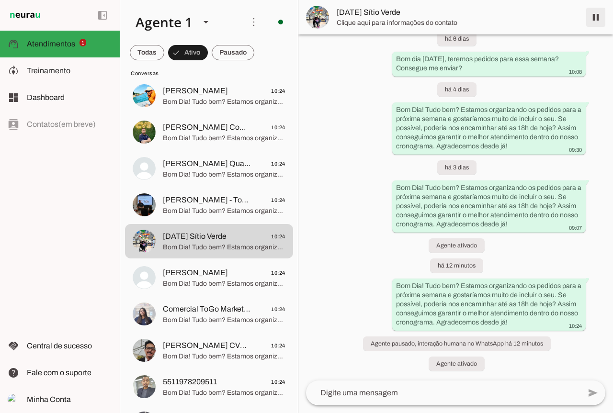
click at [594, 14] on span at bounding box center [595, 17] width 23 height 23
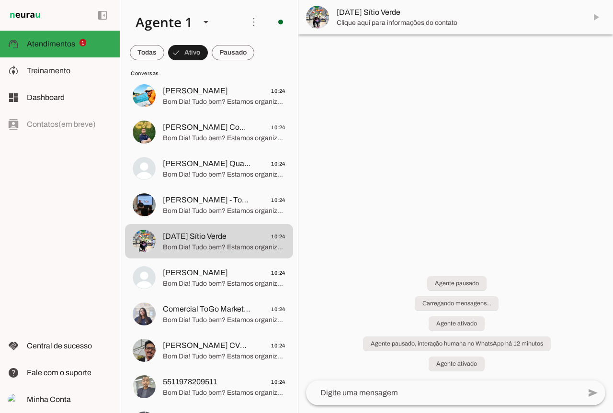
scroll to position [0, 0]
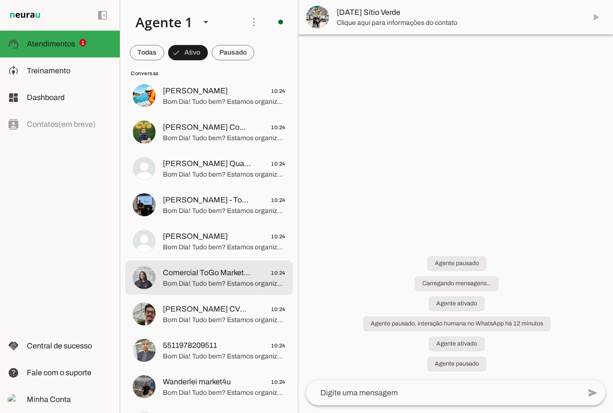
click at [238, 272] on span "Comercial ToGo Market - Fernanda" at bounding box center [207, 272] width 88 height 11
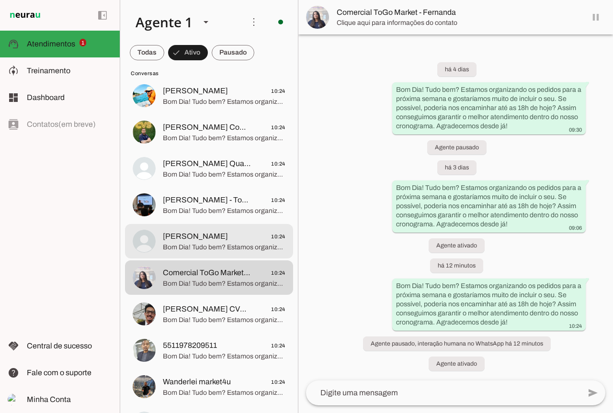
click at [210, 241] on span "Luigi 10:24" at bounding box center [224, 237] width 123 height 12
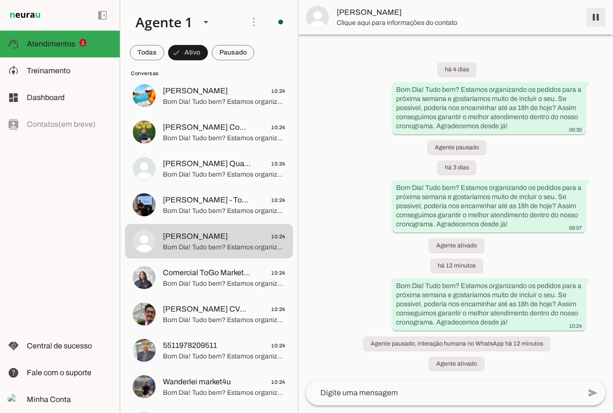
click at [592, 17] on span at bounding box center [595, 17] width 23 height 23
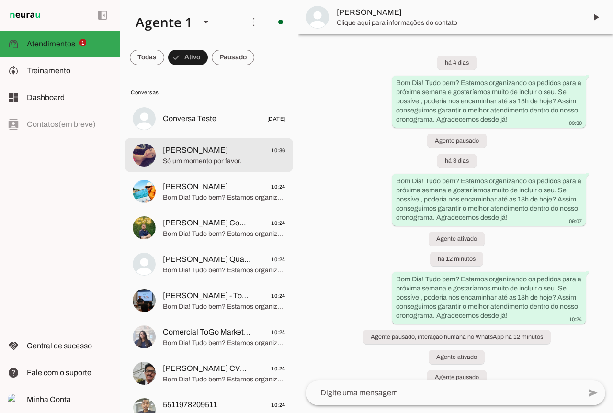
click at [226, 161] on span "Só um momento por favor." at bounding box center [224, 162] width 123 height 10
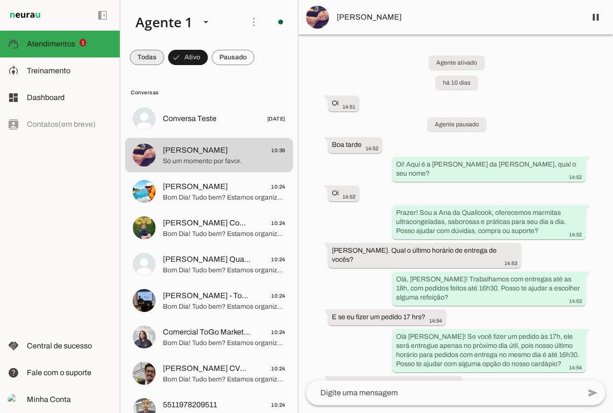
click at [138, 60] on span at bounding box center [147, 57] width 34 height 23
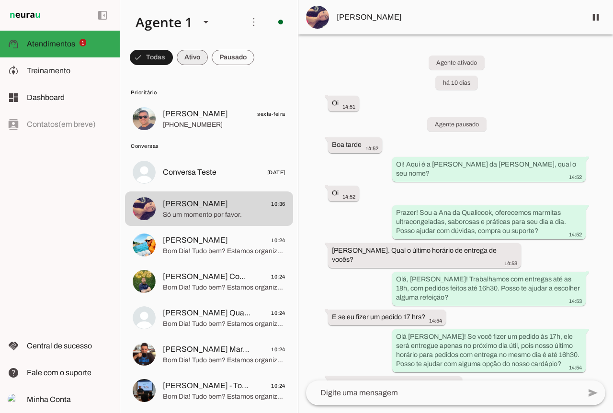
click at [0, 0] on span at bounding box center [0, 0] width 0 height 0
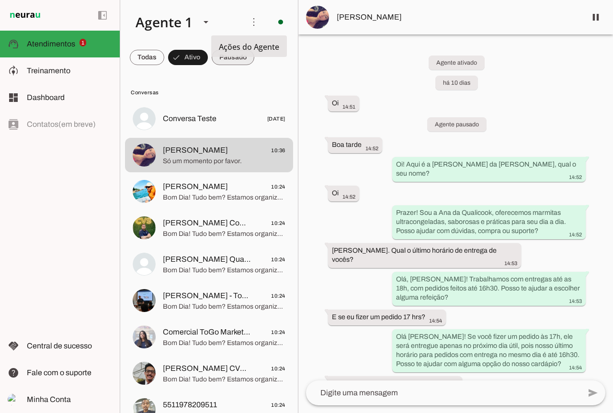
click at [238, 61] on span at bounding box center [233, 57] width 43 height 23
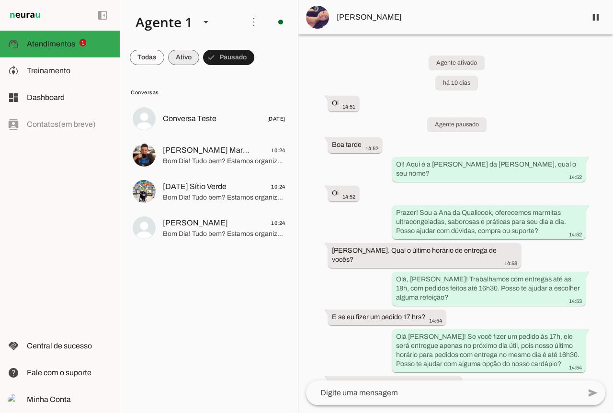
click at [0, 0] on span at bounding box center [0, 0] width 0 height 0
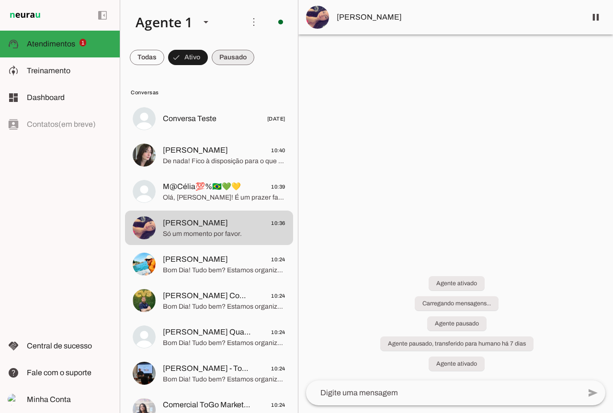
click at [226, 62] on span at bounding box center [233, 57] width 43 height 23
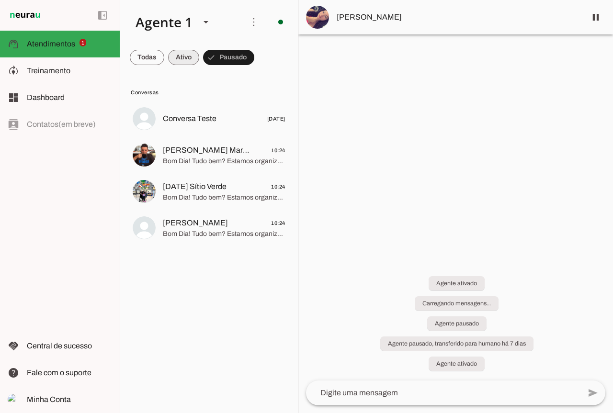
click at [0, 0] on span at bounding box center [0, 0] width 0 height 0
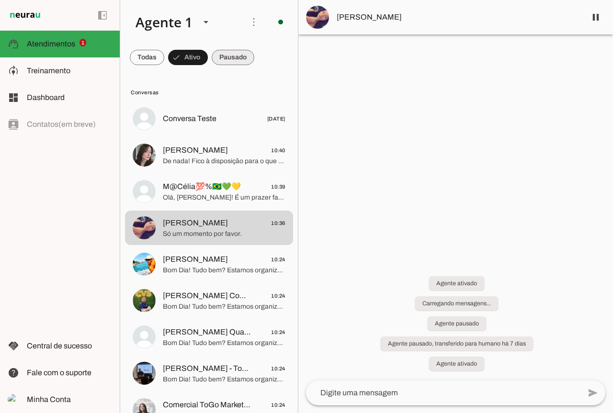
click at [233, 56] on span at bounding box center [233, 57] width 43 height 23
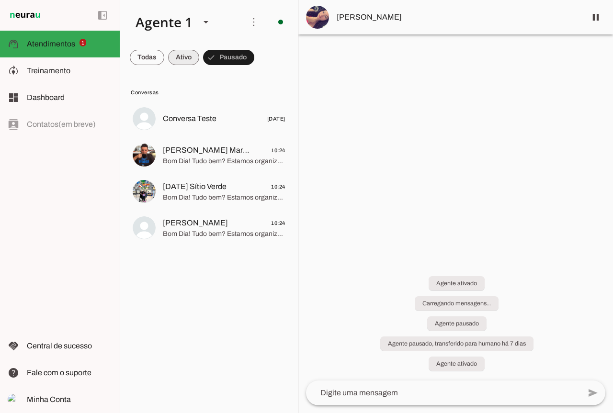
click at [0, 0] on span at bounding box center [0, 0] width 0 height 0
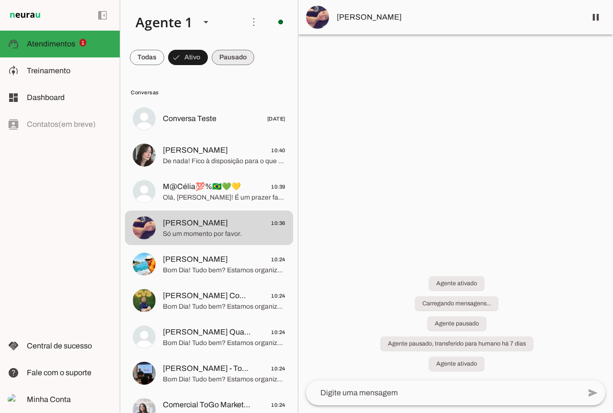
click at [233, 52] on span at bounding box center [233, 57] width 43 height 23
